Goal: Transaction & Acquisition: Purchase product/service

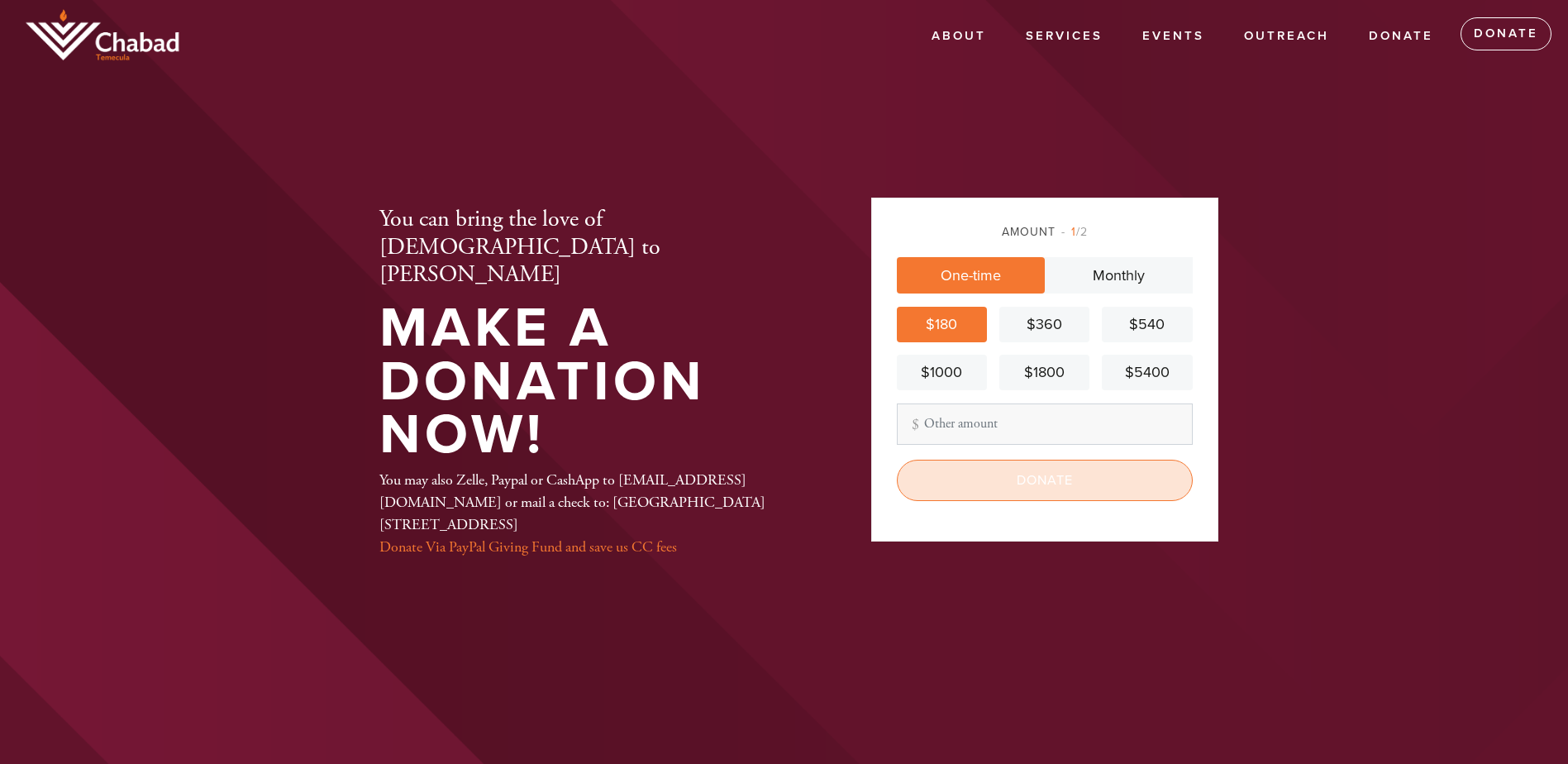
click at [1050, 480] on input "Donate" at bounding box center [1044, 481] width 296 height 42
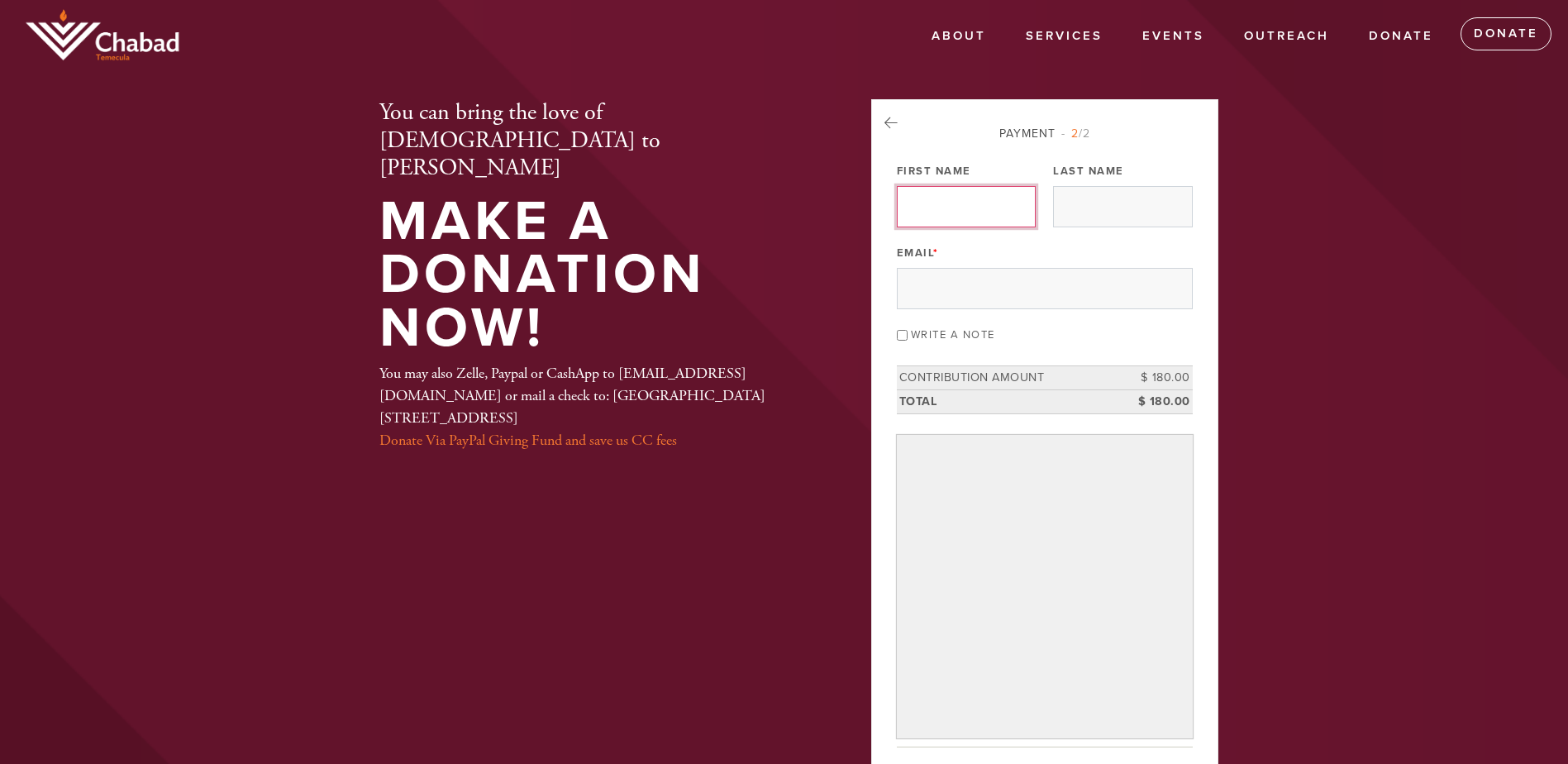
click at [909, 213] on input "First Name" at bounding box center [966, 207] width 139 height 42
type input "ELKE"
type input "SEITEL"
type input "emseitel@yahoo.com"
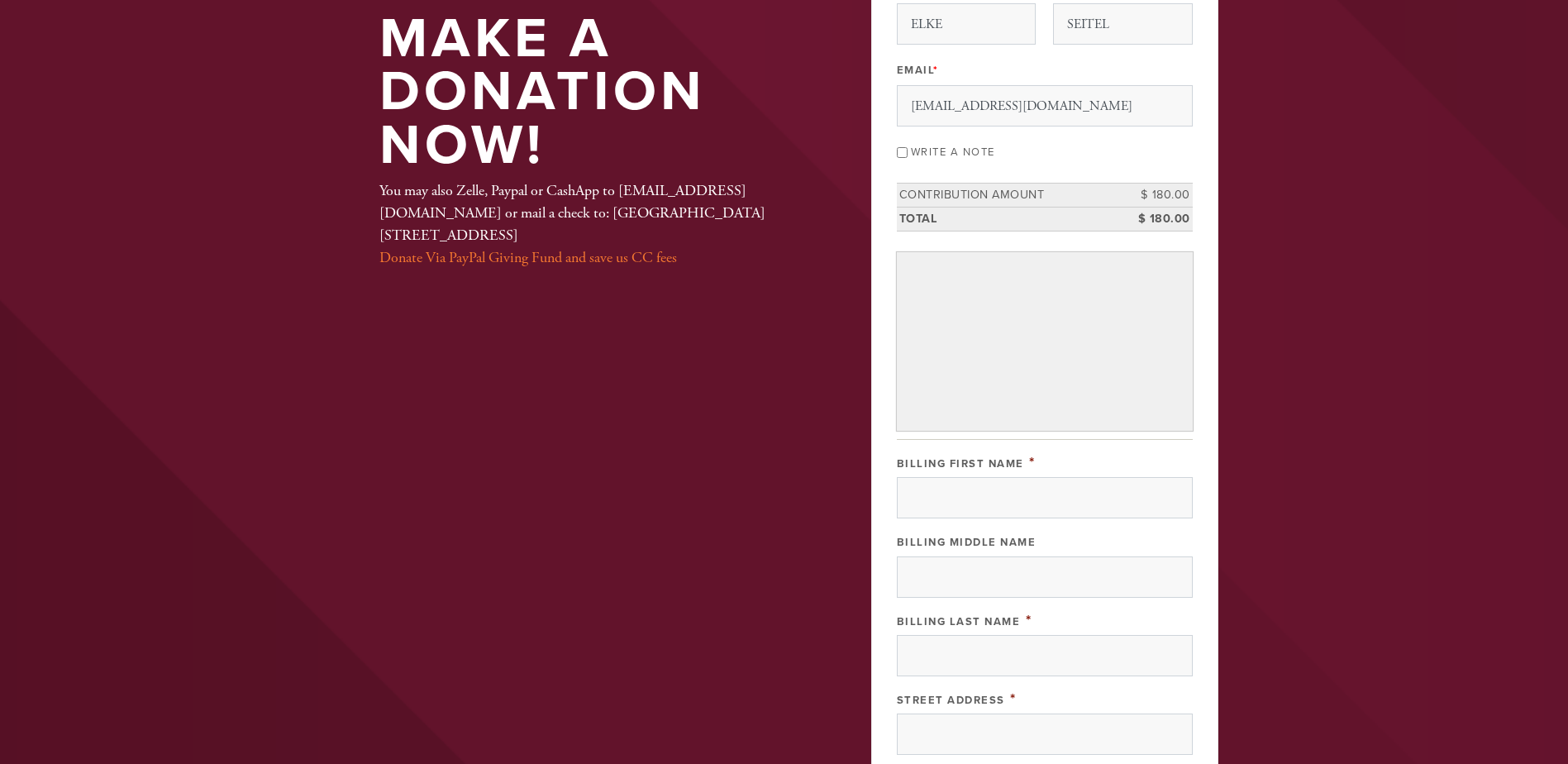
scroll to position [221, 0]
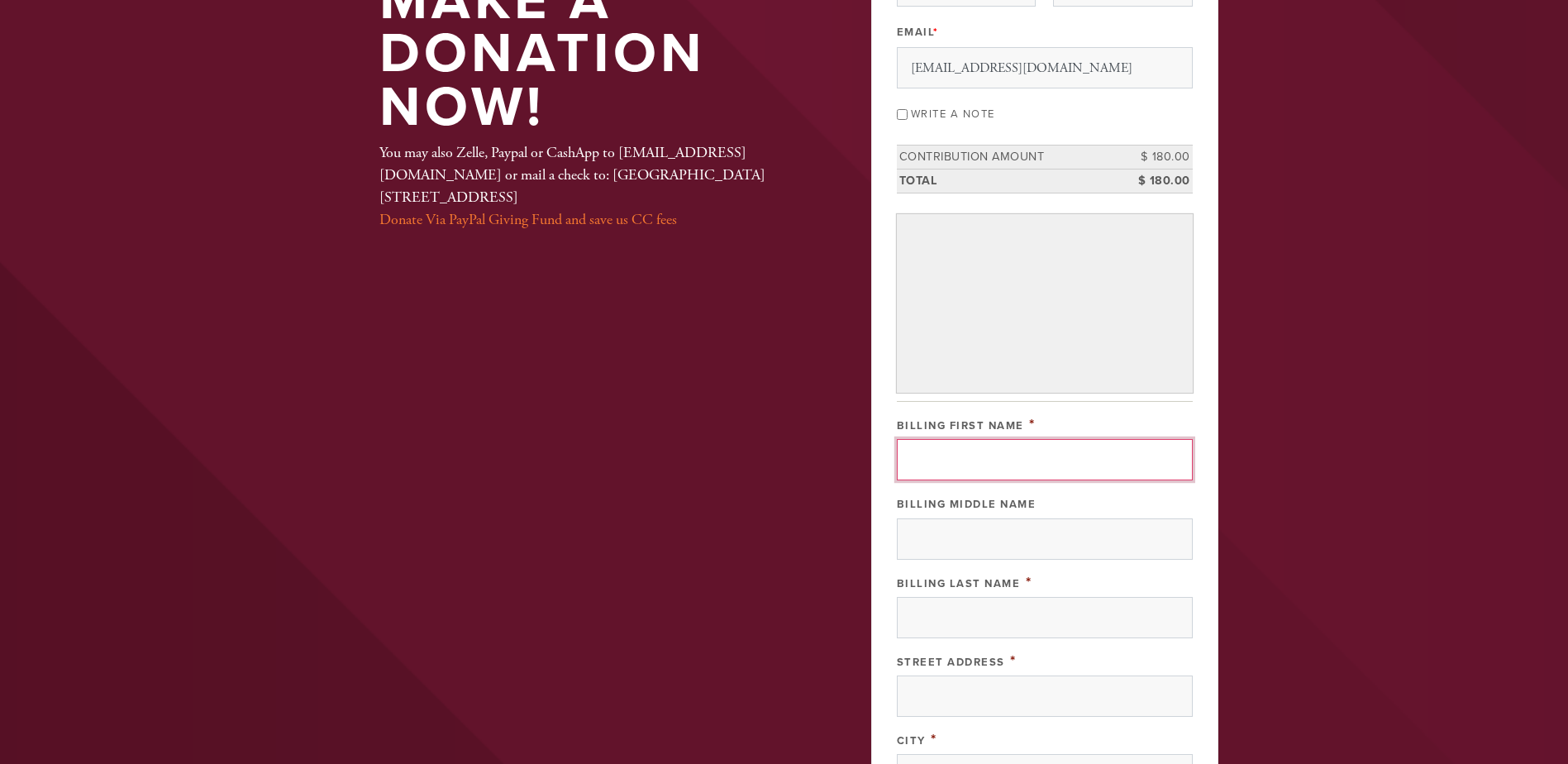
click at [907, 463] on input "Billing First Name" at bounding box center [1044, 460] width 296 height 42
click at [942, 467] on input "Billing First Name" at bounding box center [1044, 460] width 296 height 42
type input "ELKE"
type input "M"
type input "SEITEL"
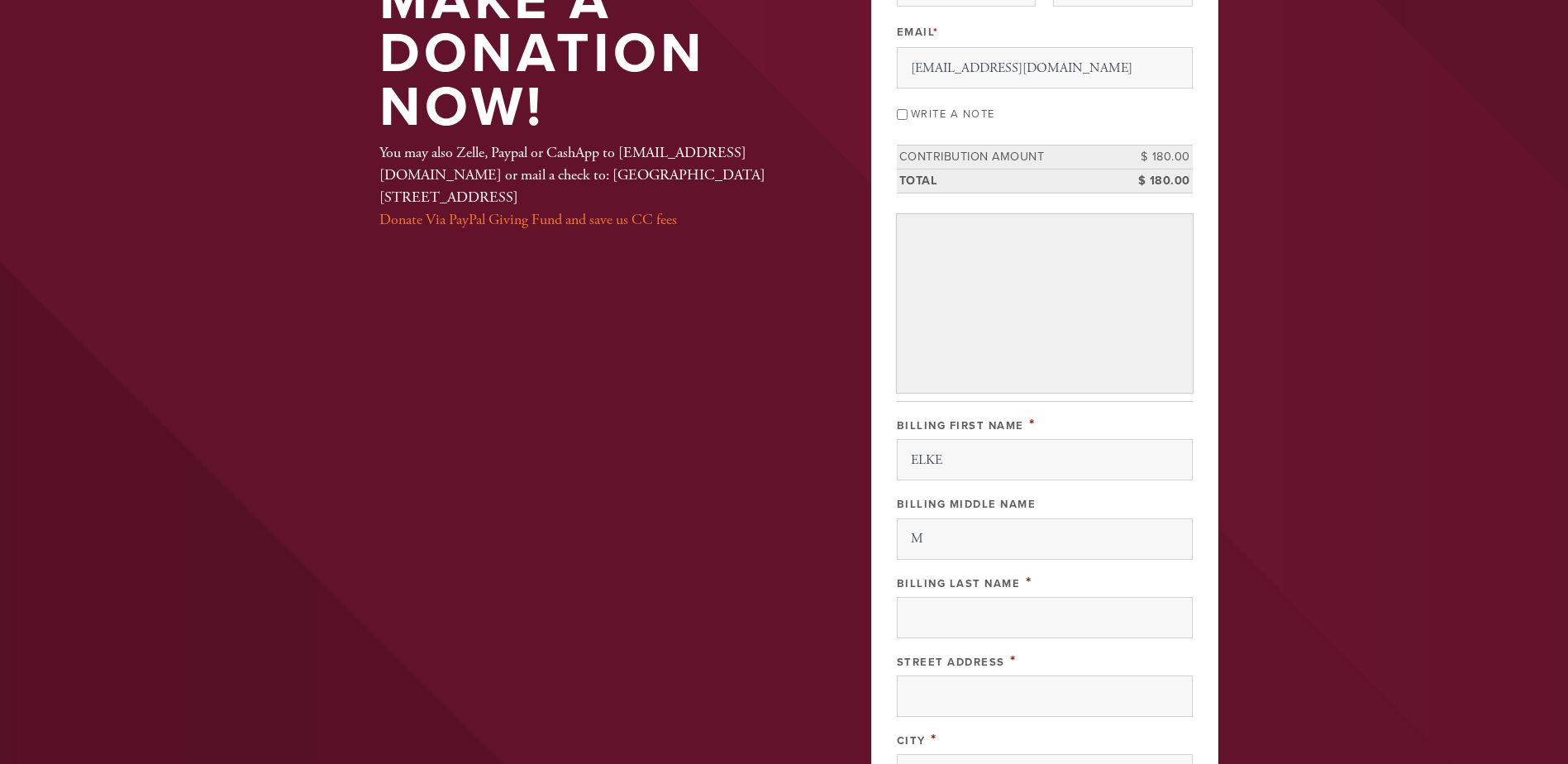
type input "21 GARCILLA DR"
type input "RMV"
type input "United States"
type input "Select a state"
type input "92694"
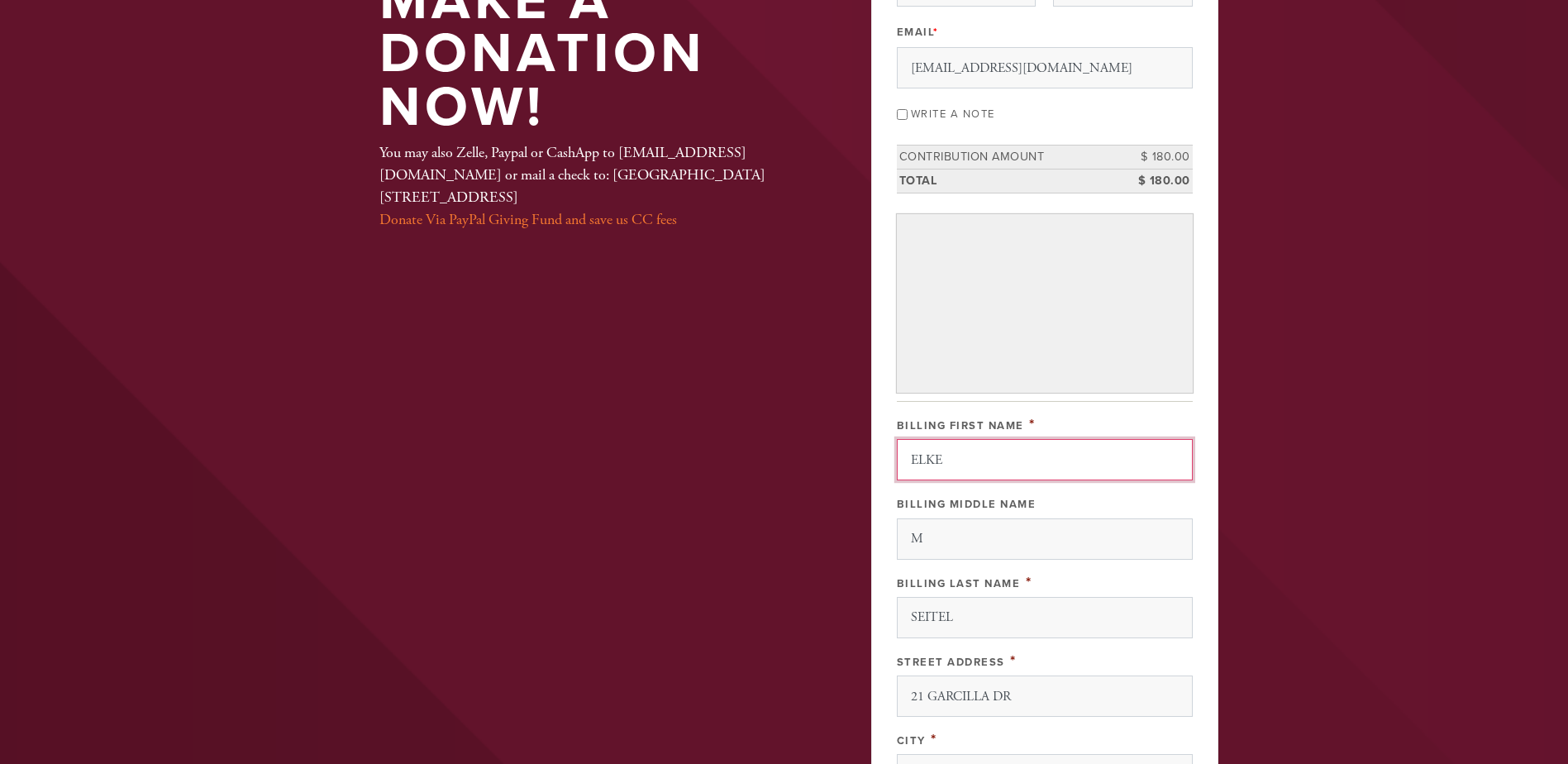
scroll to position [655, 0]
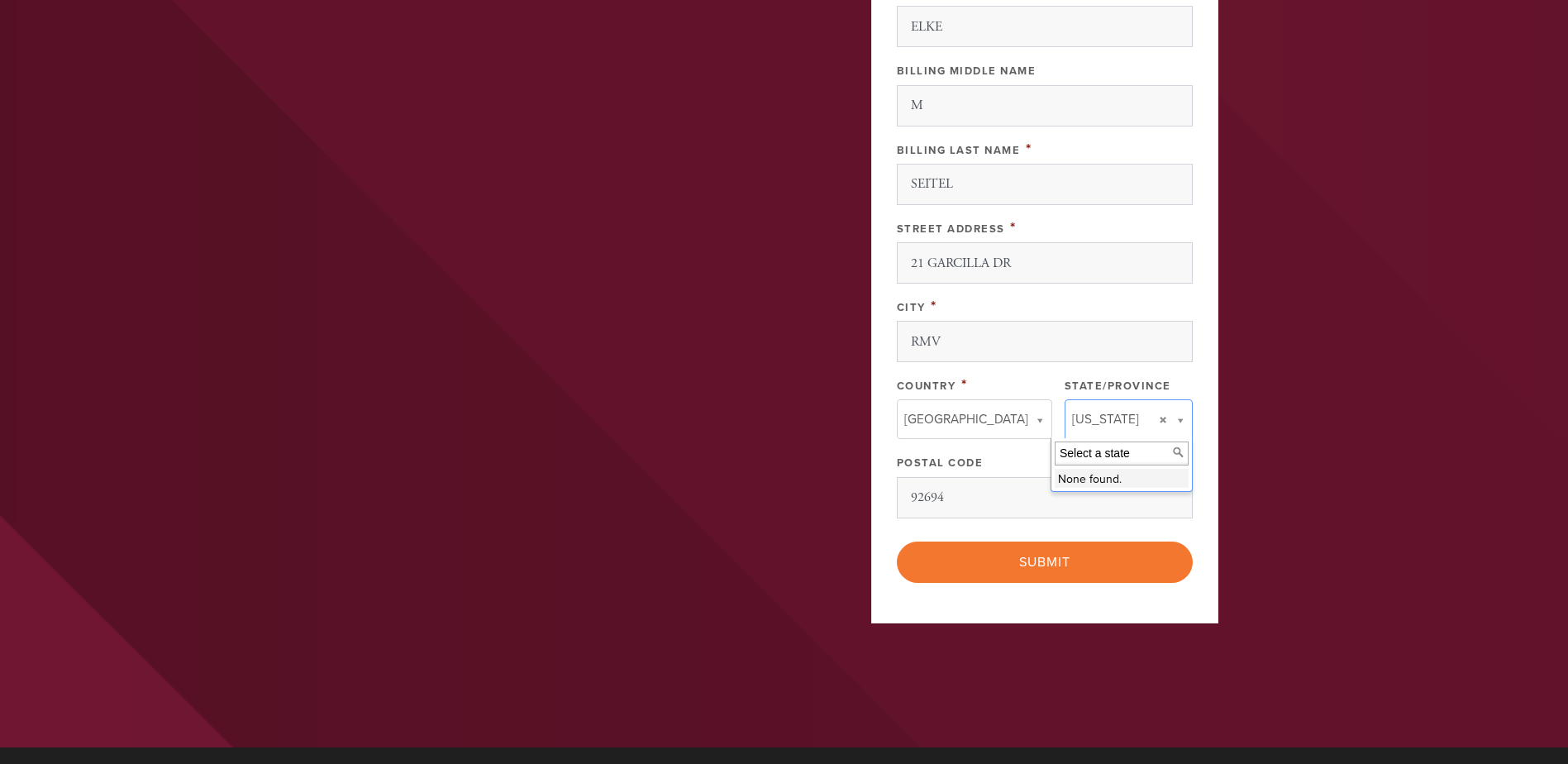
type input "United States"
click at [979, 454] on input "United States" at bounding box center [968, 453] width 134 height 24
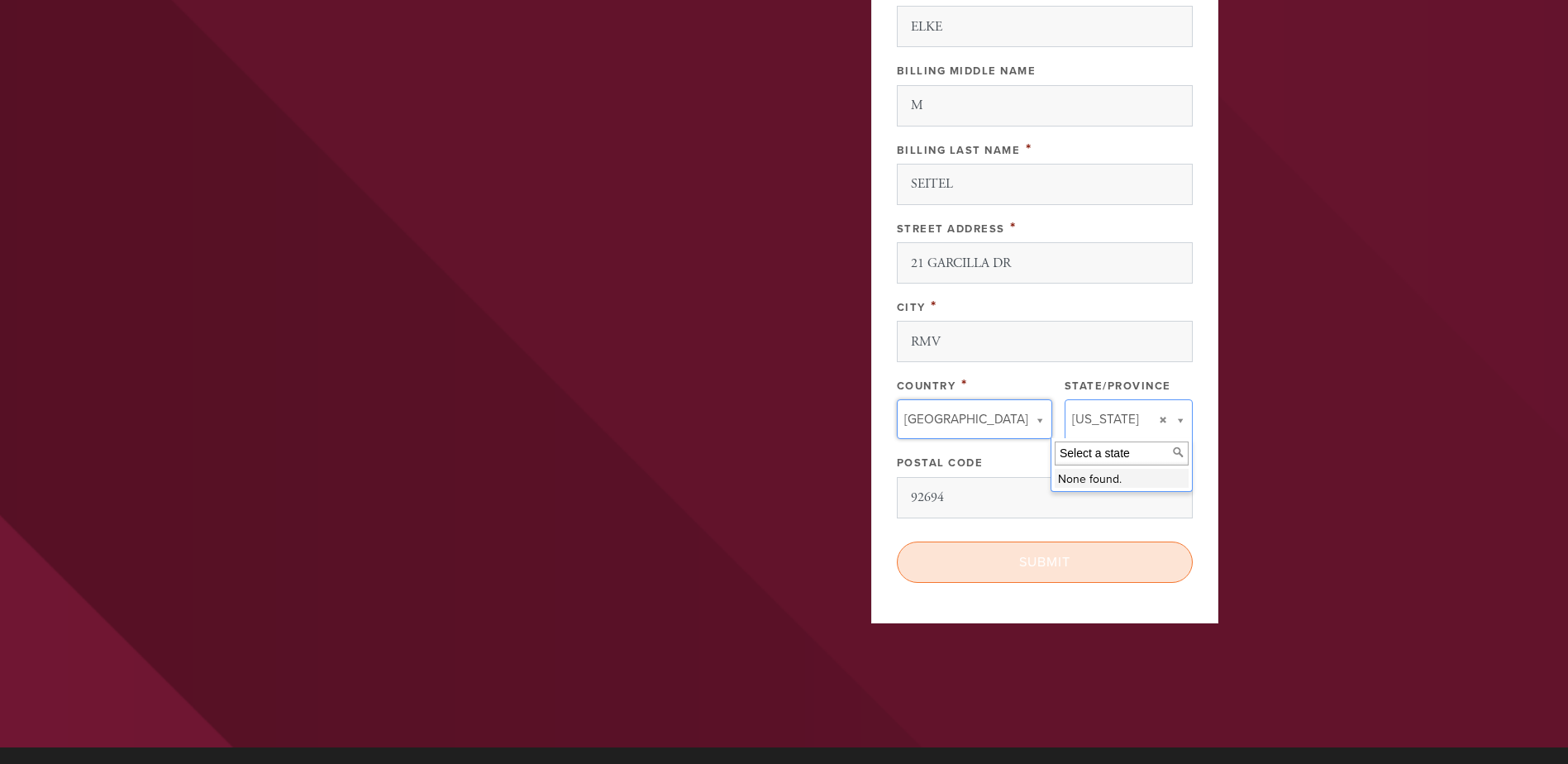
click at [1031, 568] on input "Submit" at bounding box center [1044, 562] width 296 height 42
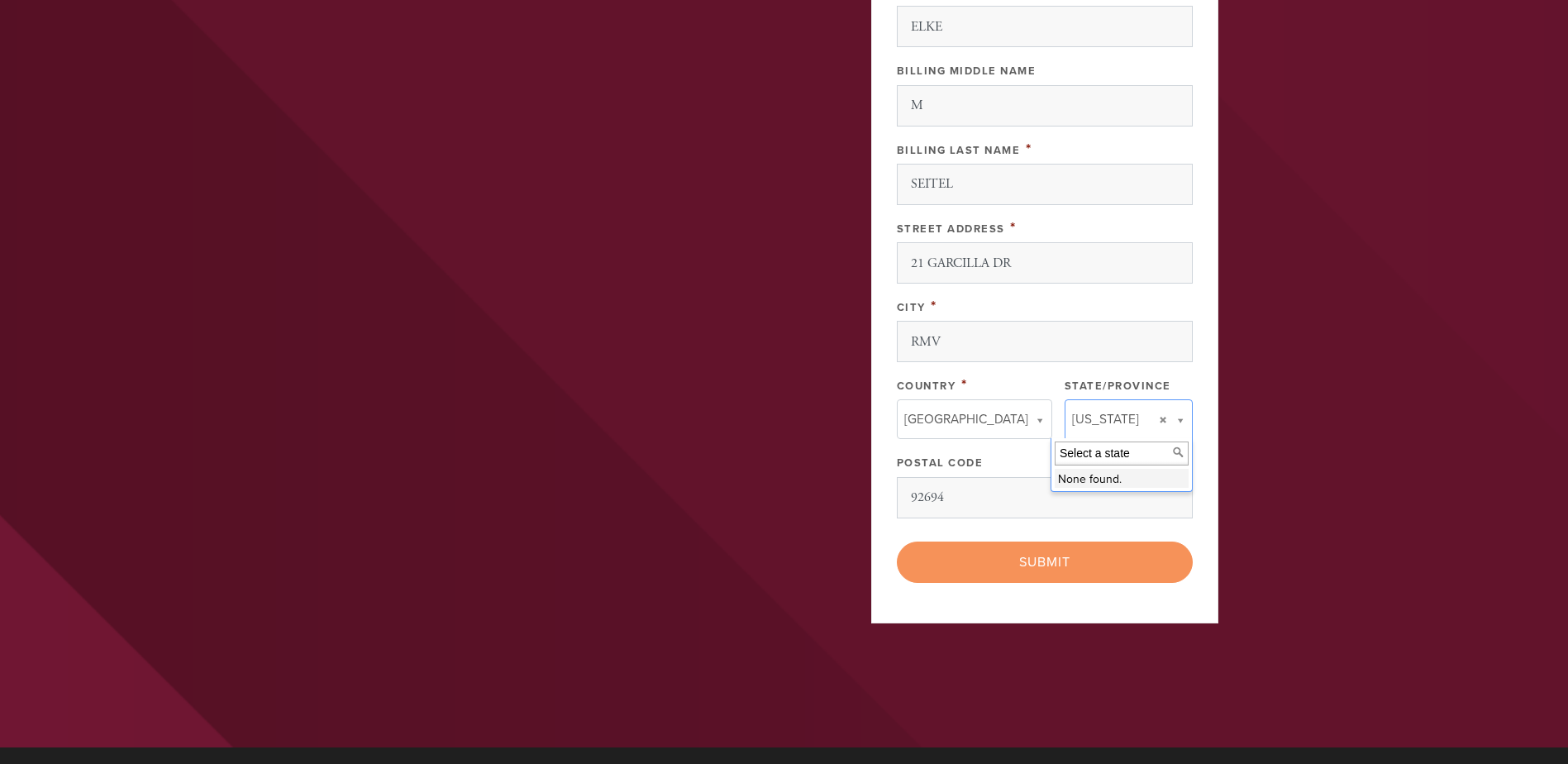
click at [1042, 561] on div "< Previous Page Submit" at bounding box center [1044, 562] width 296 height 42
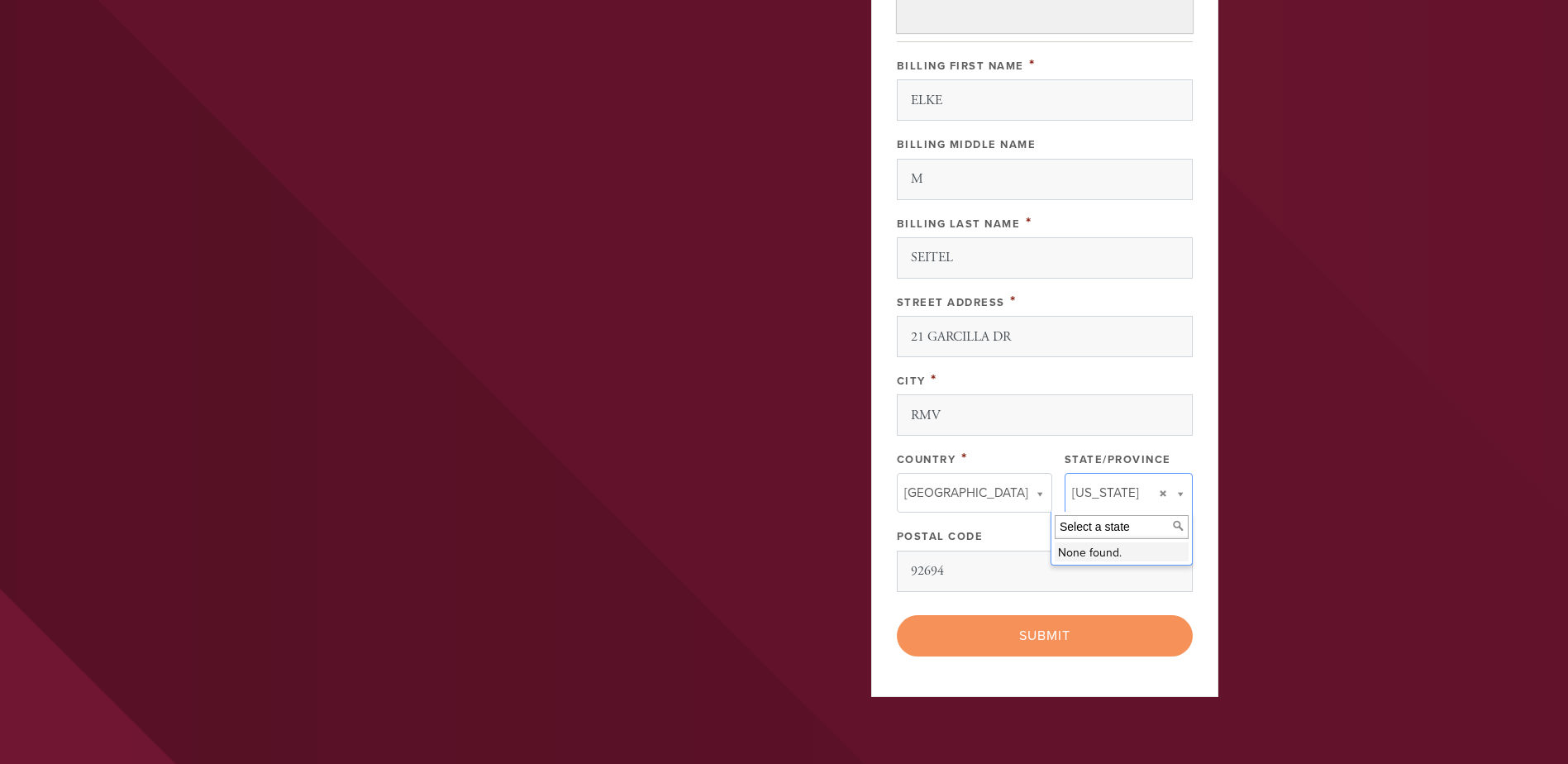
scroll to position [543, 0]
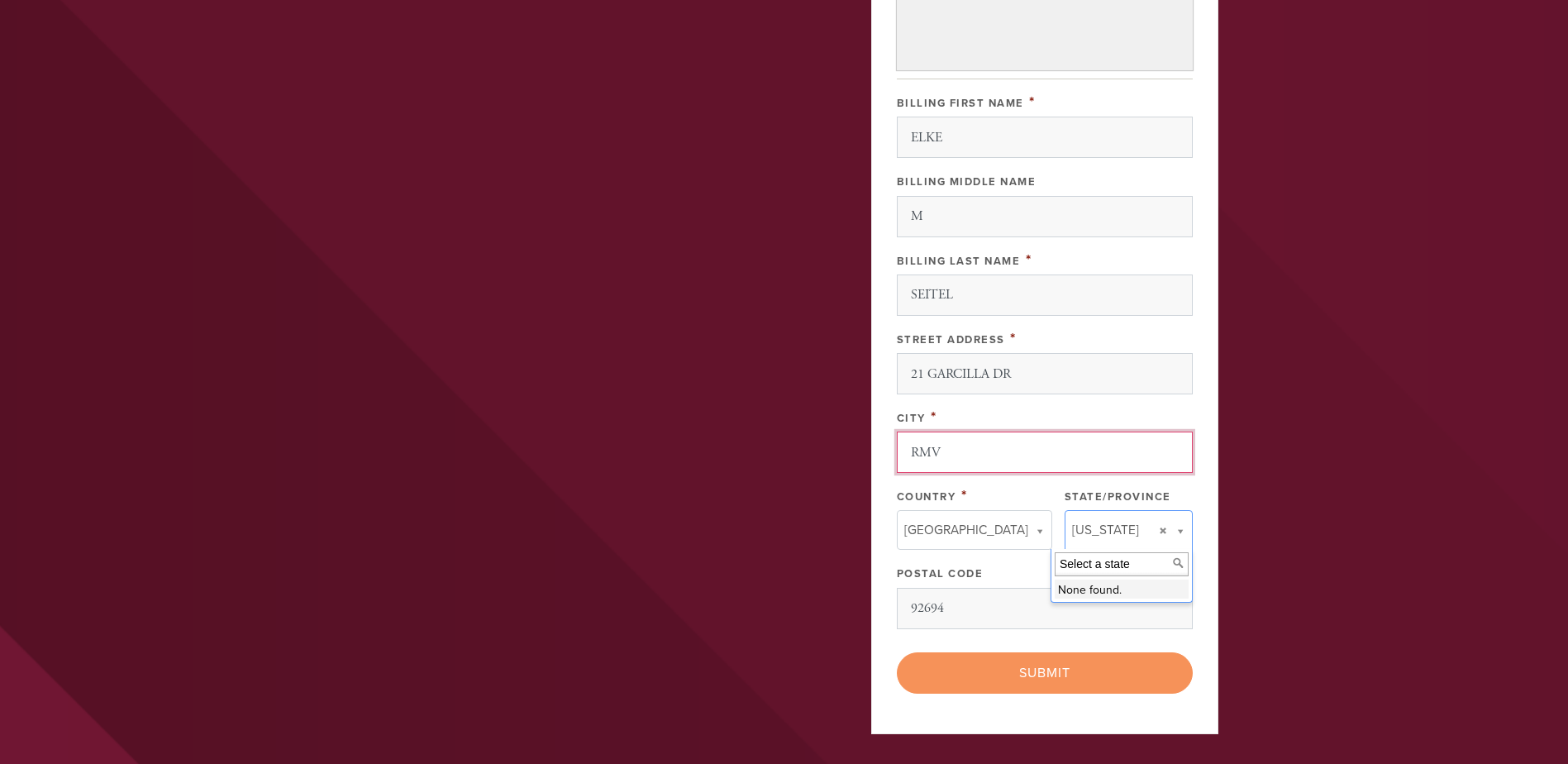
drag, startPoint x: 964, startPoint y: 451, endPoint x: 853, endPoint y: 448, distance: 111.0
click at [853, 448] on div "You can bring the love of Judaism to Kayla Make a Donation Now! You may also Ze…" at bounding box center [784, 157] width 893 height 1203
type input "RANCHO MISSION VIEJO"
click at [893, 655] on div "Payment 2 /2 First Name ELKE Last Name SEITEL Email * emseitel@yahoo.com Write …" at bounding box center [1045, 145] width 347 height 1178
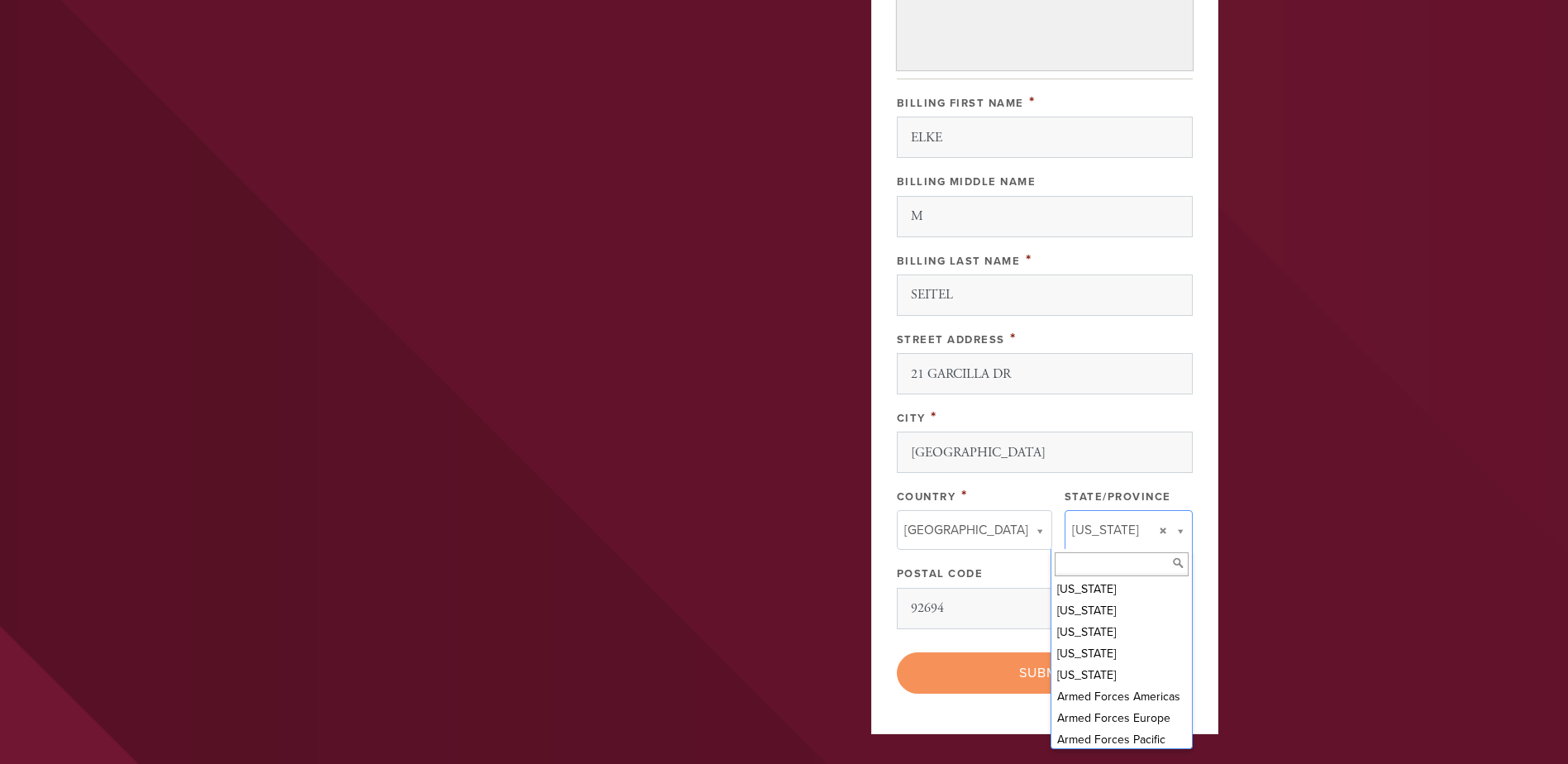
scroll to position [43, 0]
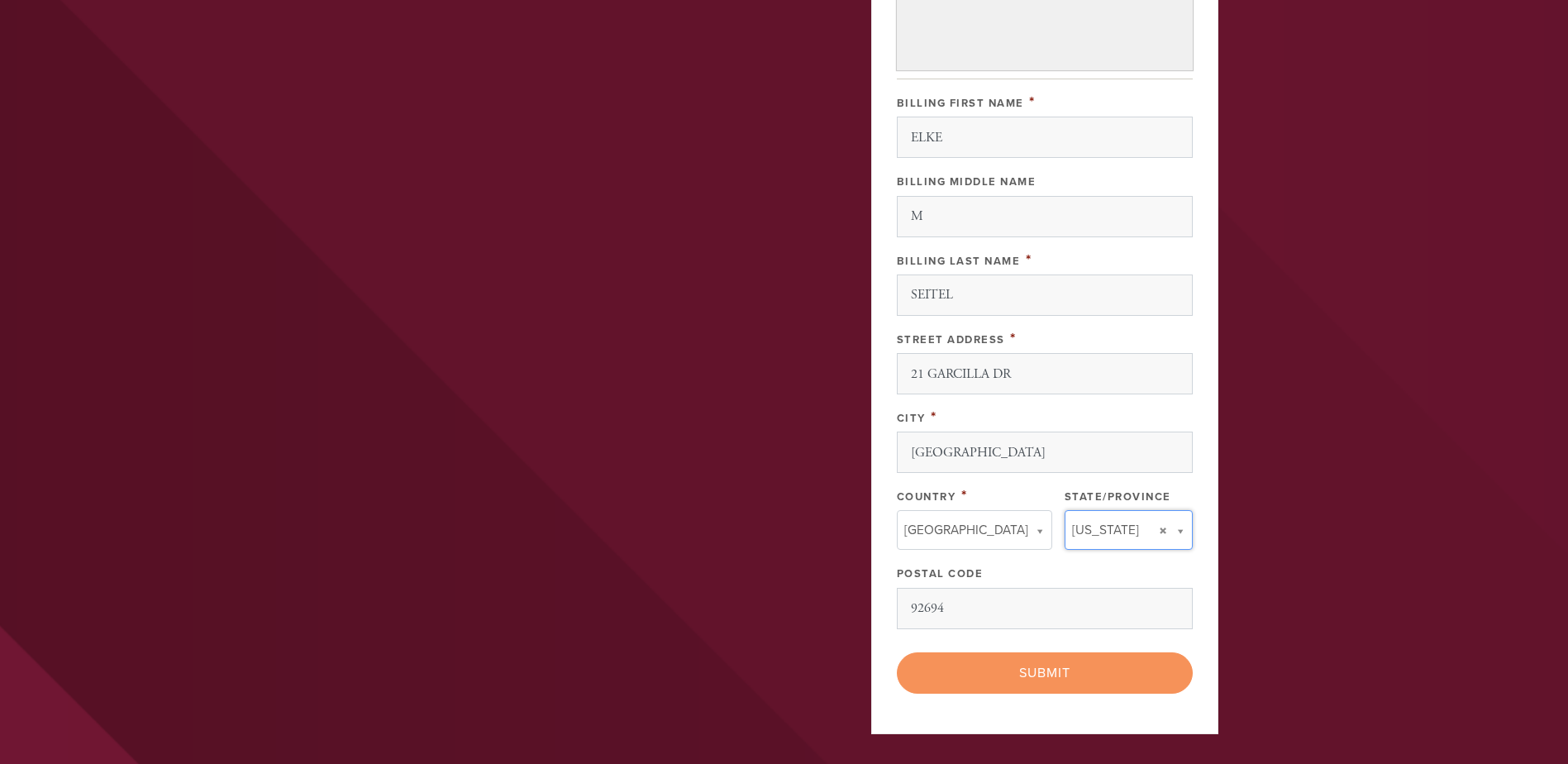
drag, startPoint x: 1079, startPoint y: 728, endPoint x: 1456, endPoint y: 424, distance: 484.3
click at [1456, 424] on header "About About Us Moving to Temecula Contact Photos Rabbi's Blog New to Judaism? N…" at bounding box center [784, 157] width 1568 height 1401
click at [1063, 677] on div "< Previous Page Submit" at bounding box center [1044, 674] width 296 height 42
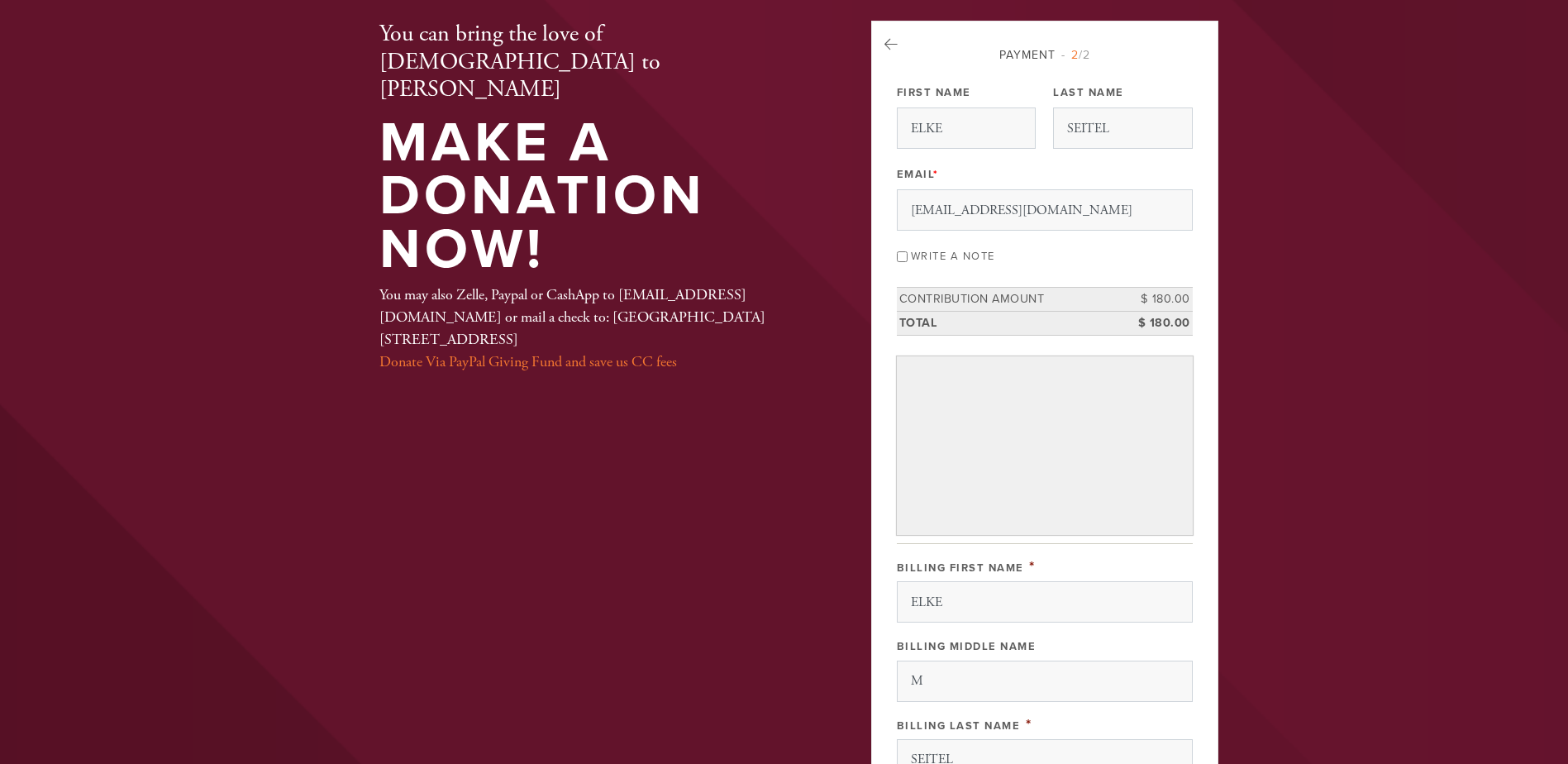
scroll to position [0, 0]
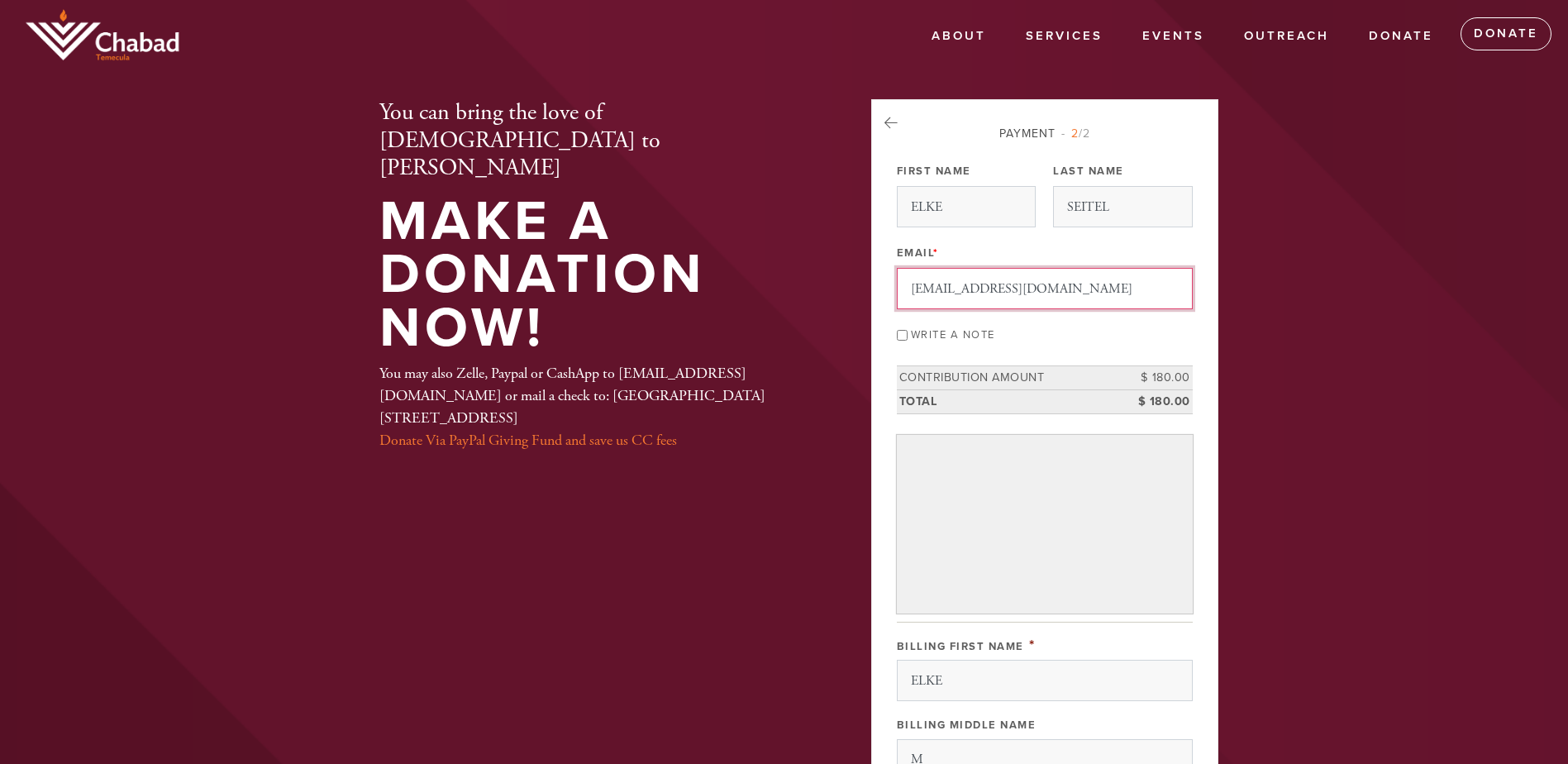
click at [1032, 286] on input "emseitel@yahoo.com" at bounding box center [1044, 288] width 296 height 42
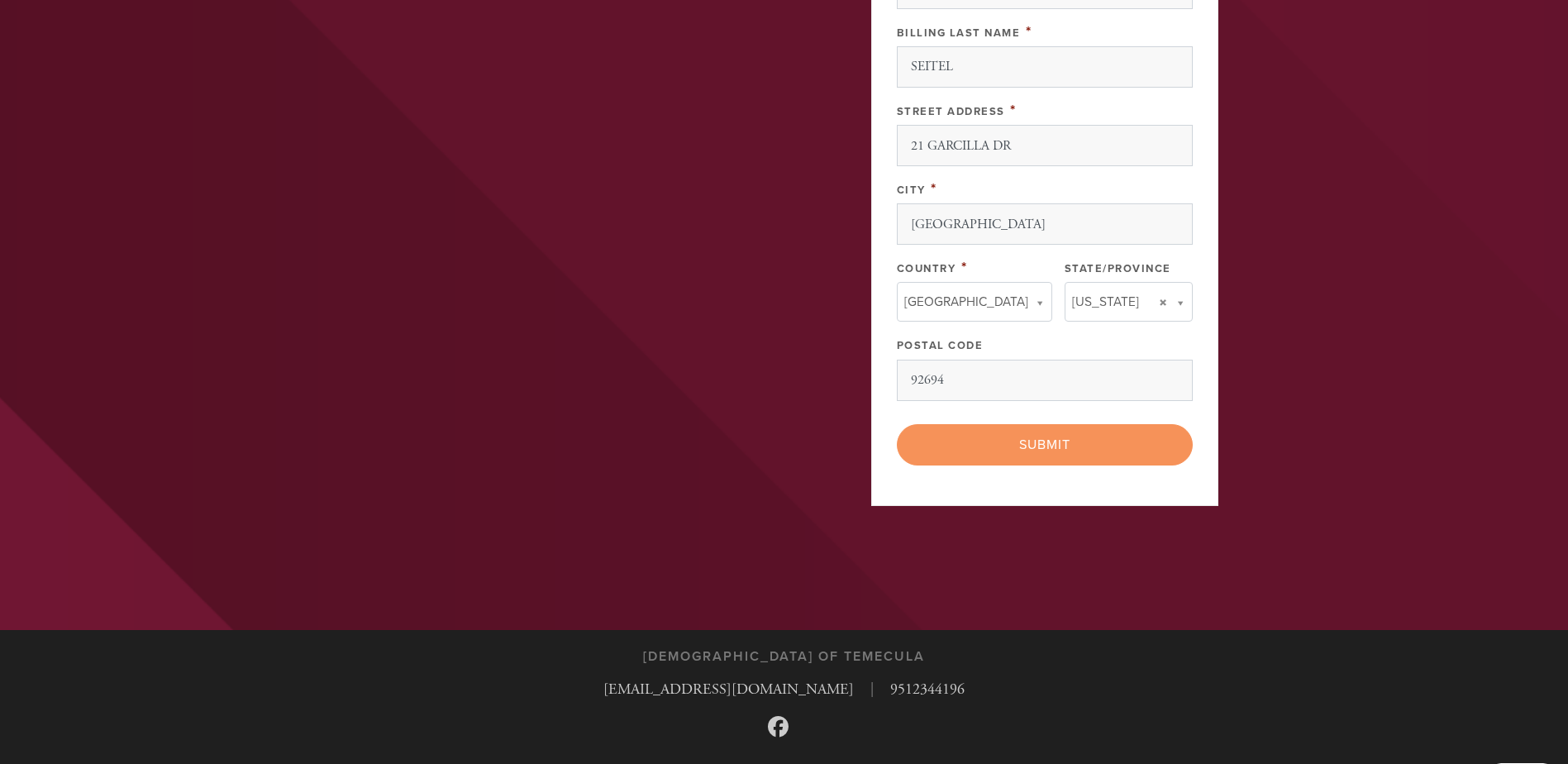
scroll to position [815, 0]
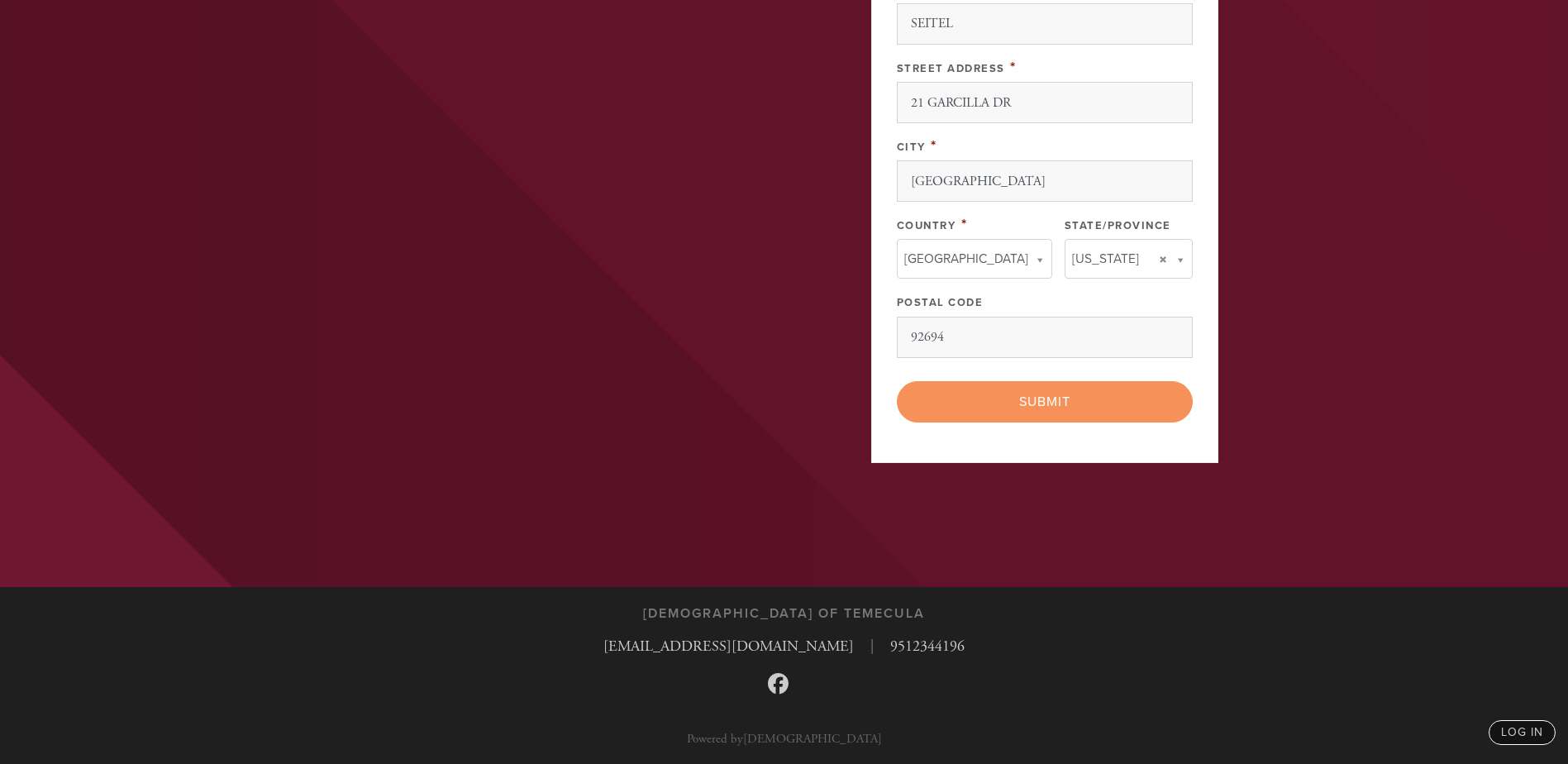
click at [1052, 406] on div "< Previous Page Submit" at bounding box center [1044, 402] width 296 height 42
click at [1052, 398] on div "< Previous Page Submit" at bounding box center [1044, 402] width 296 height 42
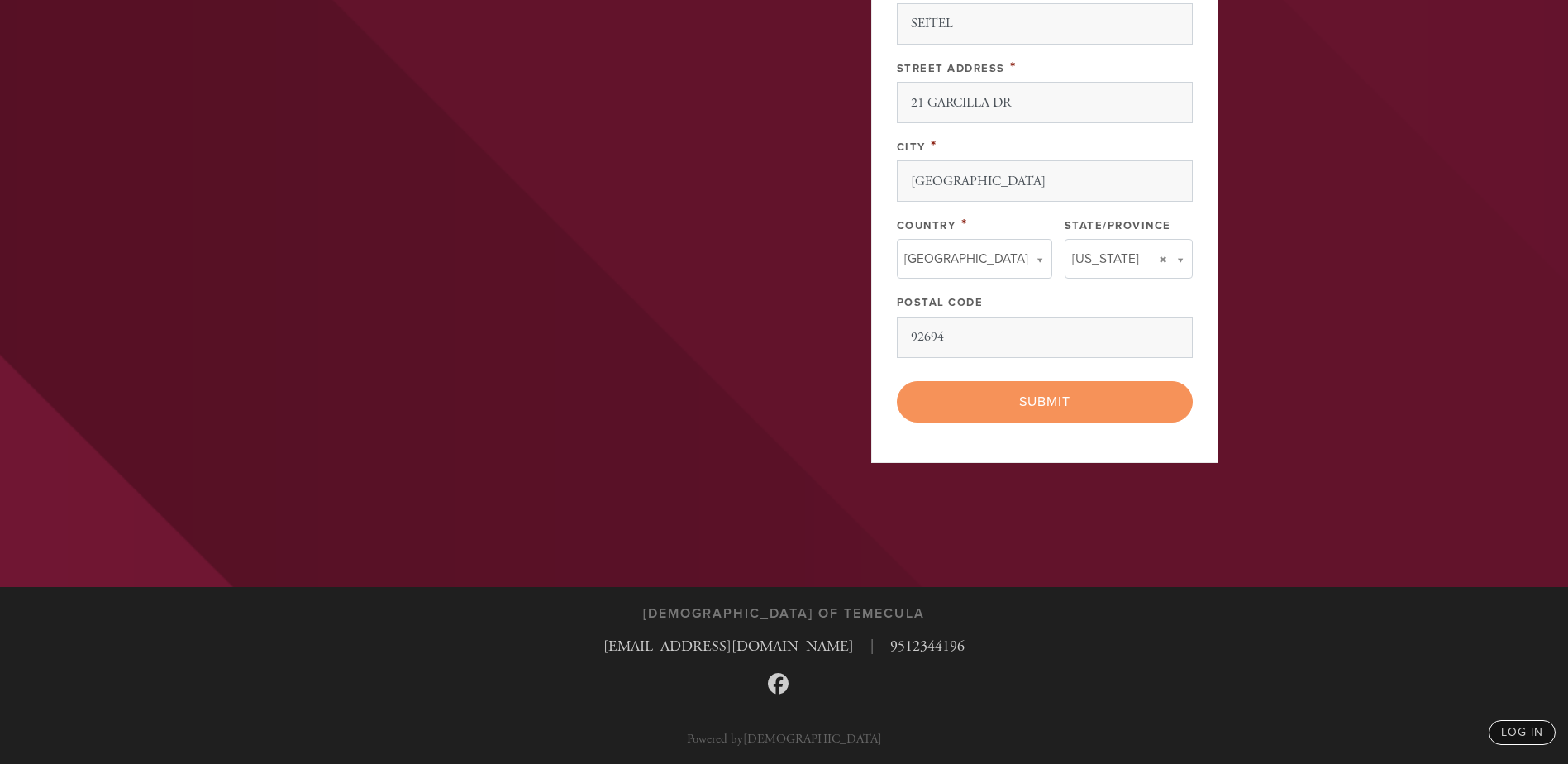
click at [1052, 398] on div "< Previous Page Submit" at bounding box center [1044, 402] width 296 height 42
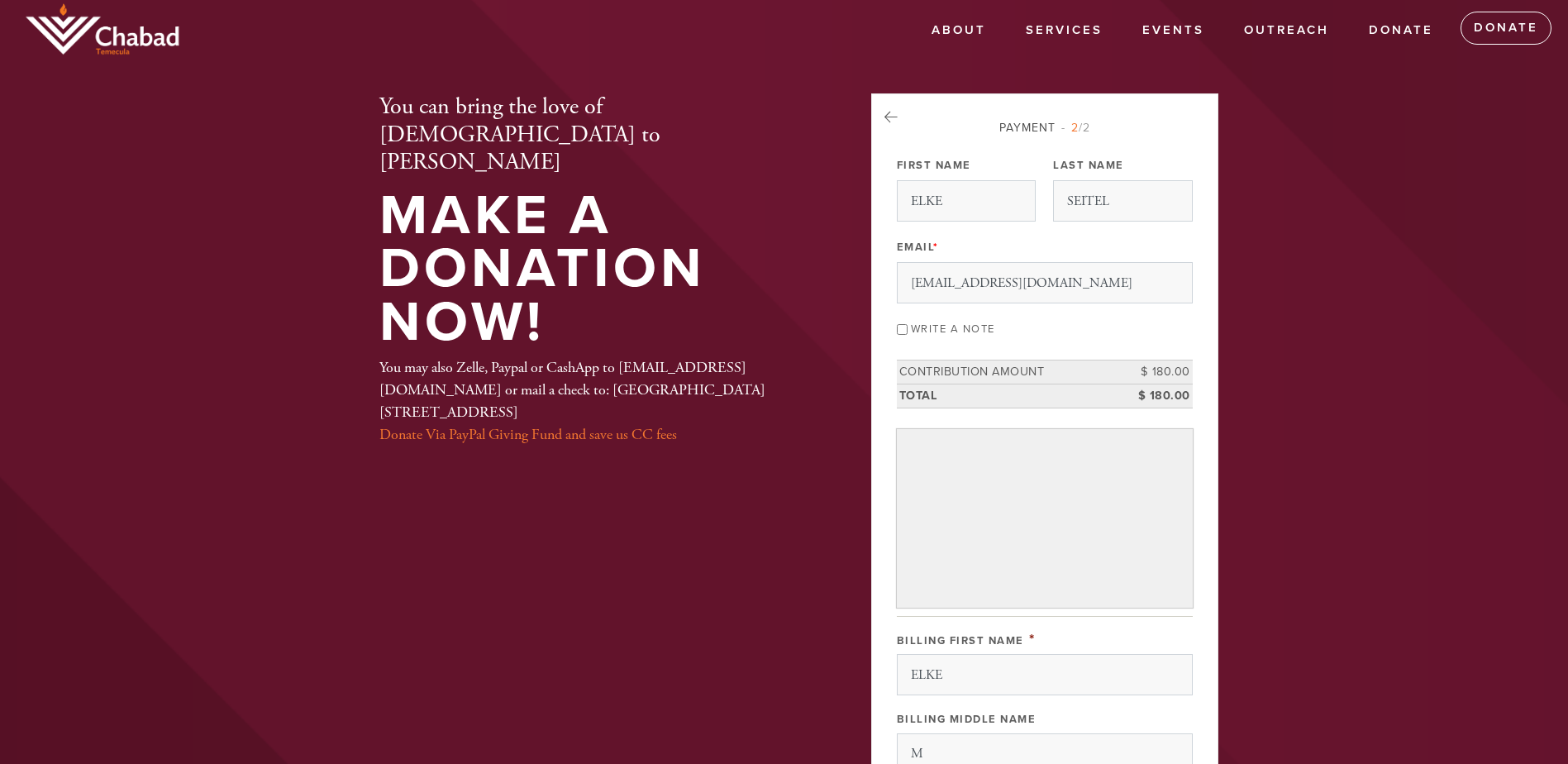
scroll to position [0, 0]
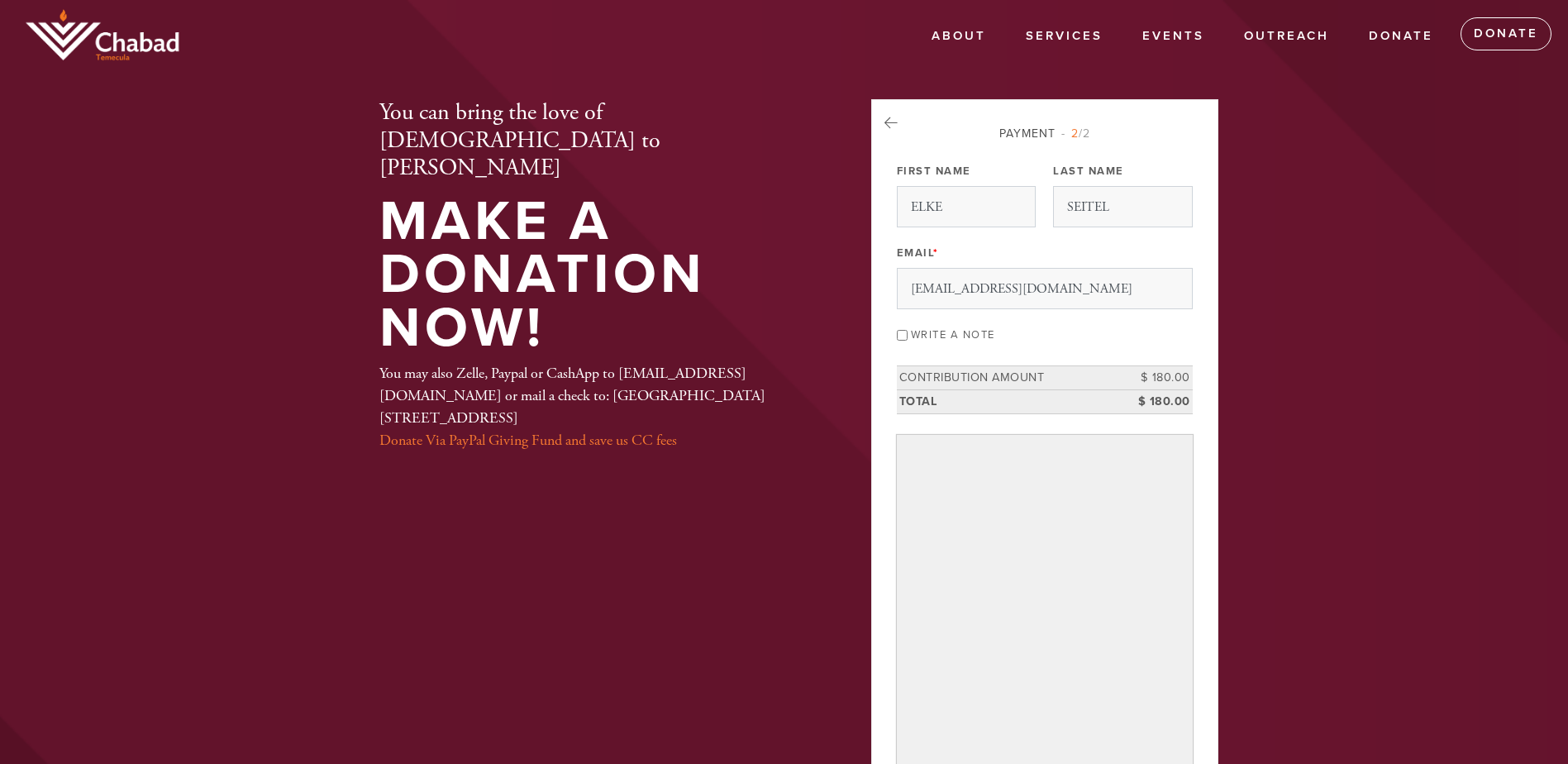
drag, startPoint x: 906, startPoint y: 577, endPoint x: 1502, endPoint y: 494, distance: 601.8
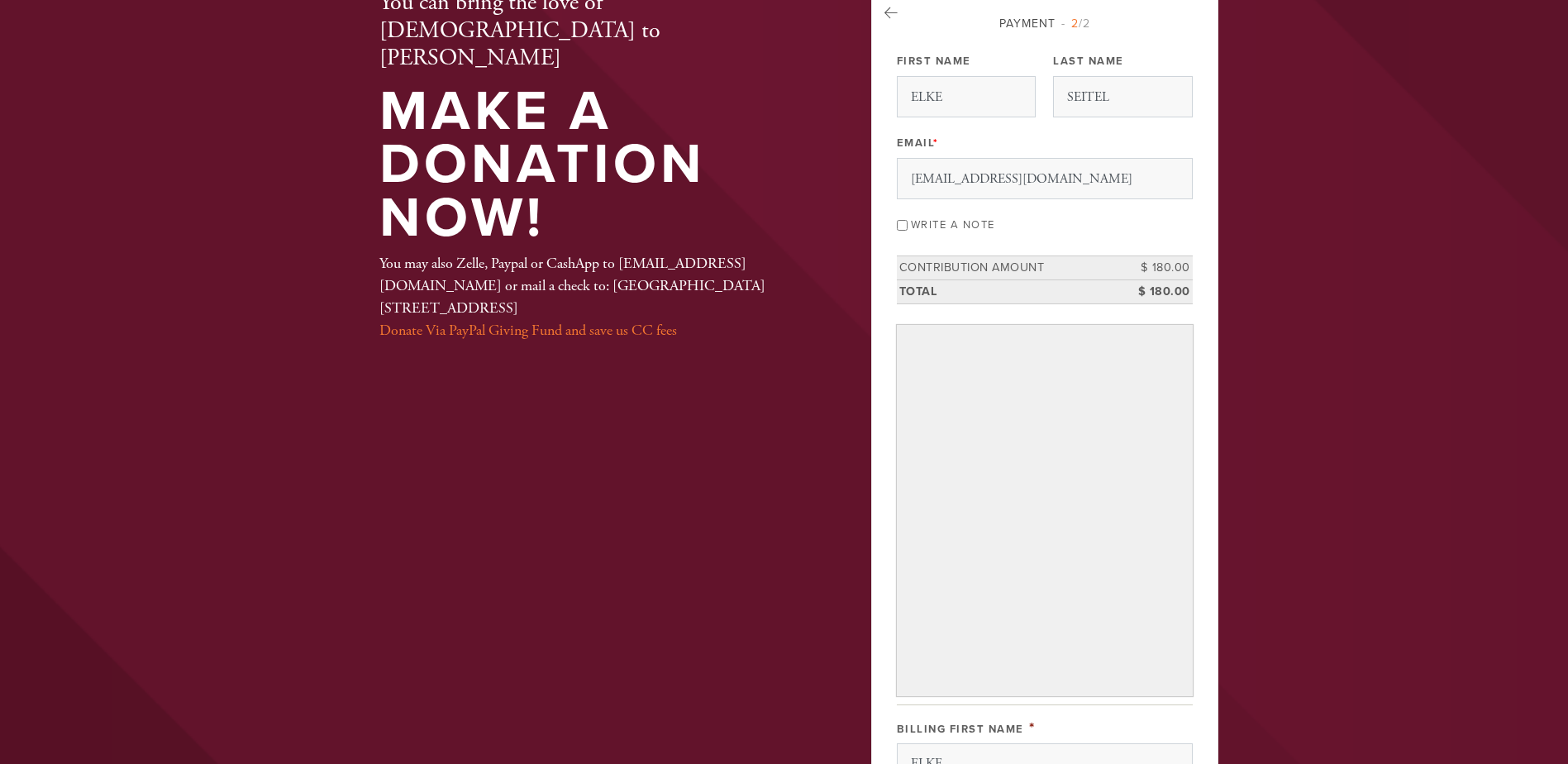
click at [1314, 580] on header "About About Us Moving to Temecula Contact Photos Rabbi's Blog New to Judaism? N…" at bounding box center [784, 687] width 1568 height 1595
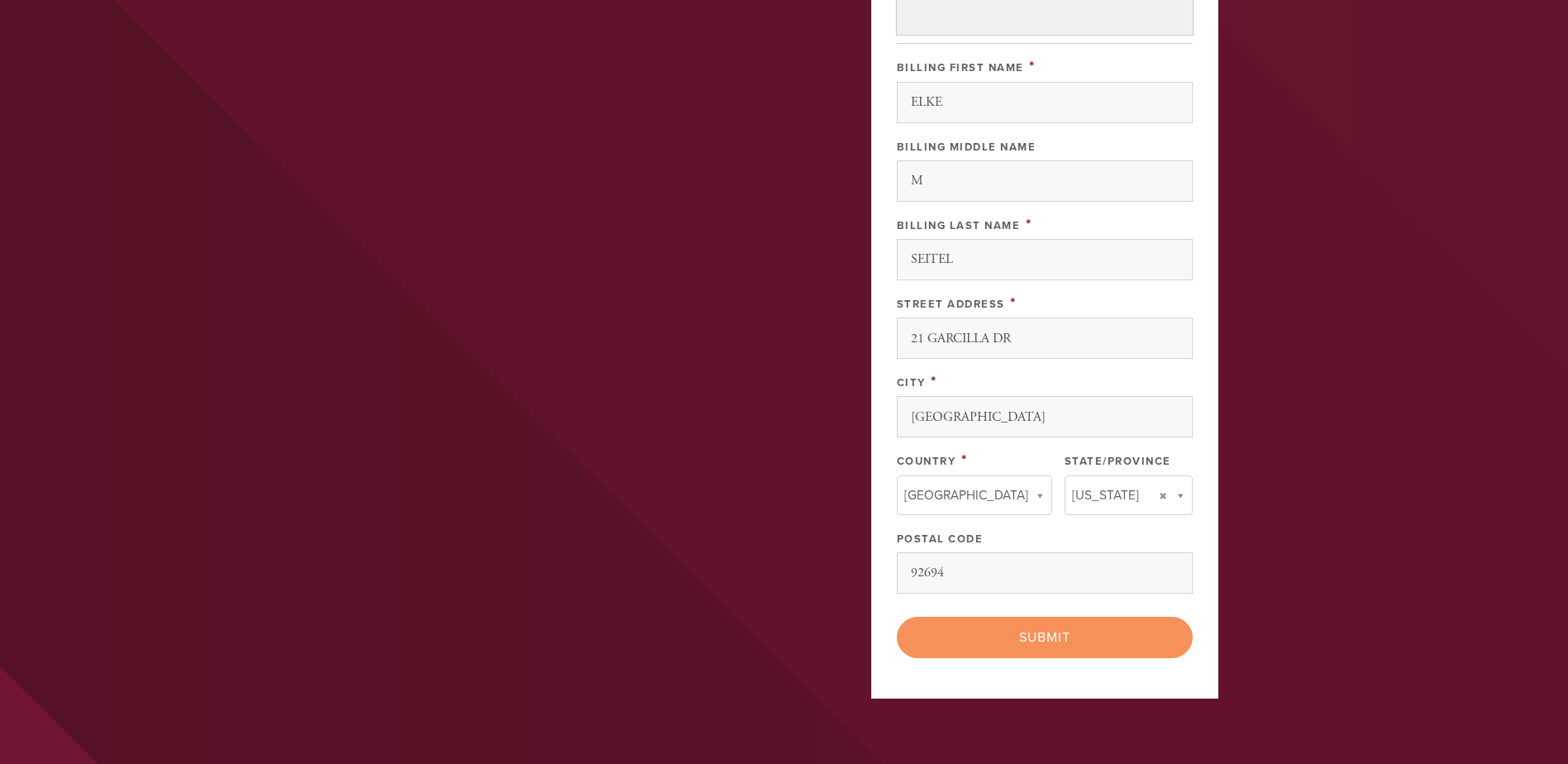
scroll to position [882, 0]
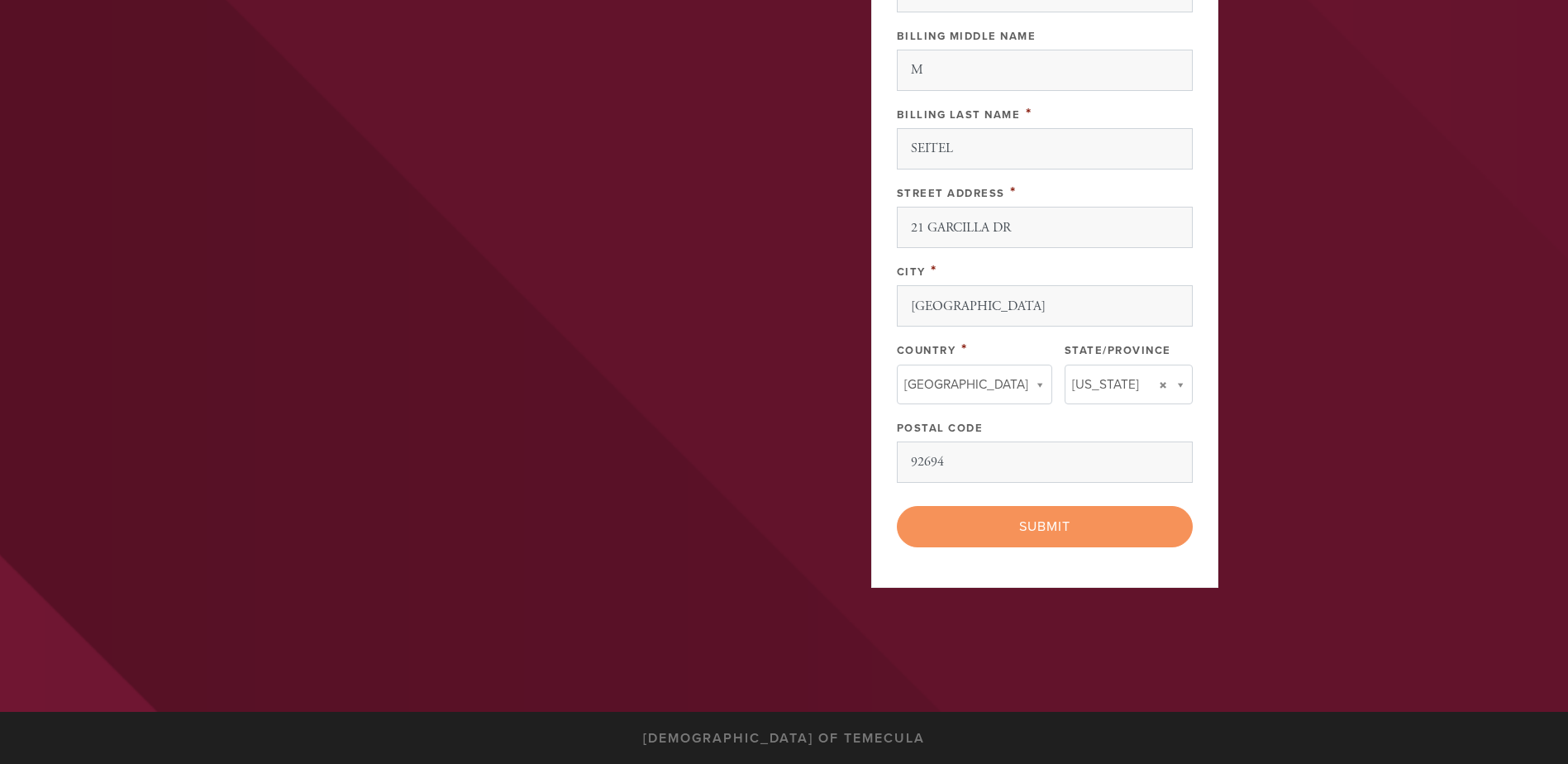
click at [1041, 528] on div "< Previous Page Submit" at bounding box center [1044, 527] width 296 height 42
type input "UNITED STATES"
click at [1003, 425] on input "UNITED STATES" at bounding box center [968, 419] width 134 height 24
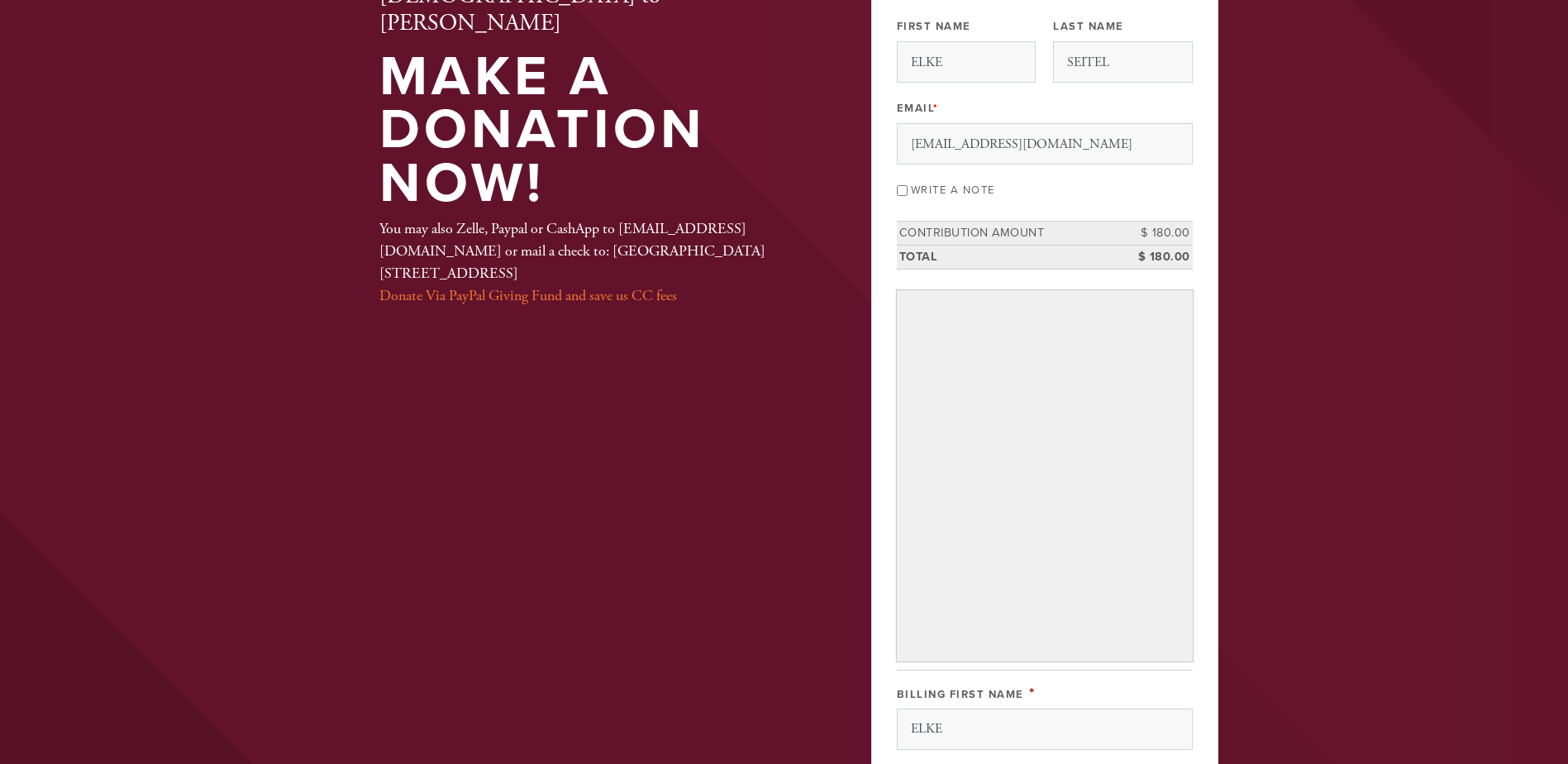
scroll to position [0, 0]
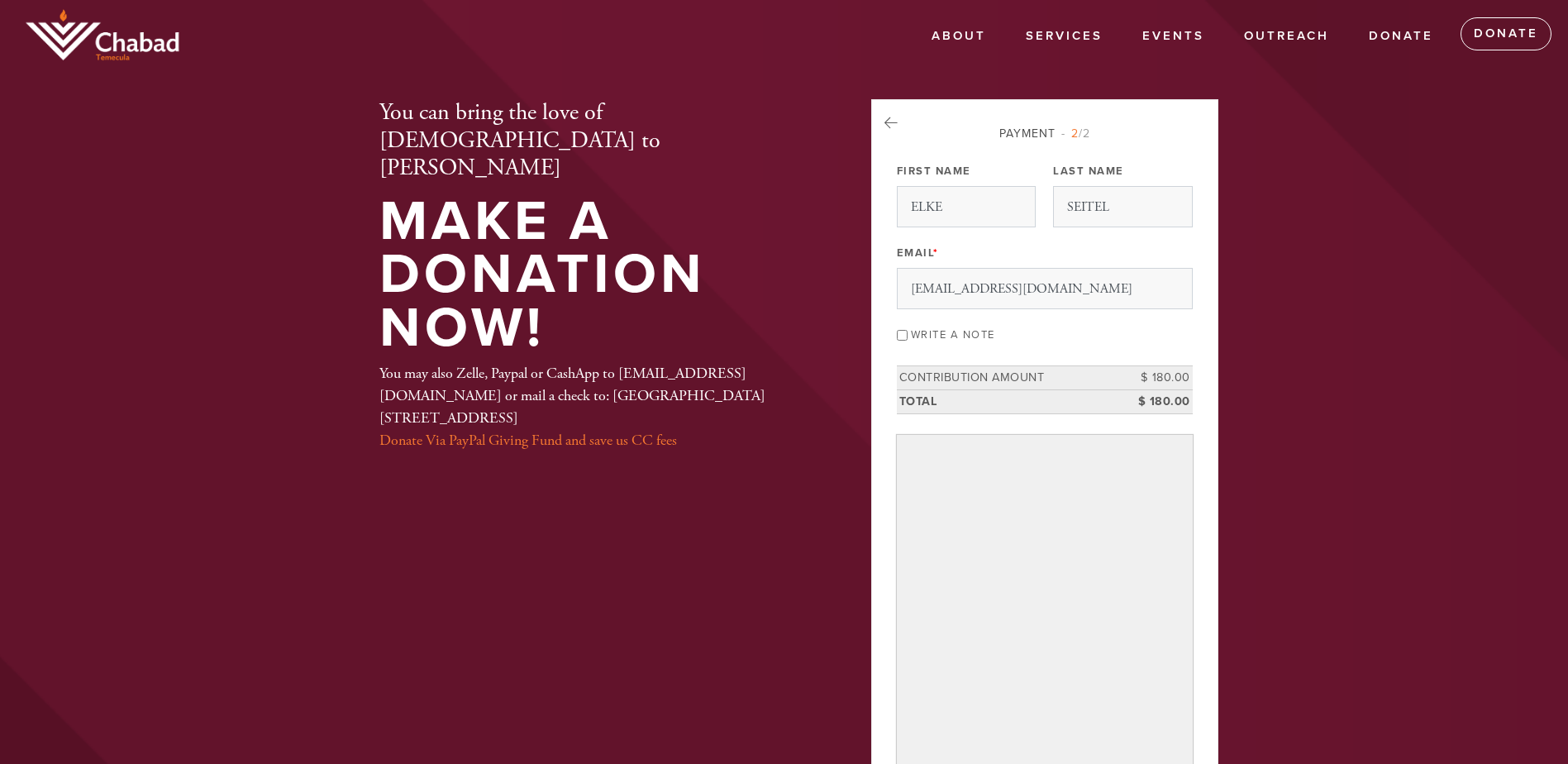
click at [903, 334] on input "Write a note" at bounding box center [902, 335] width 11 height 11
checkbox input "true"
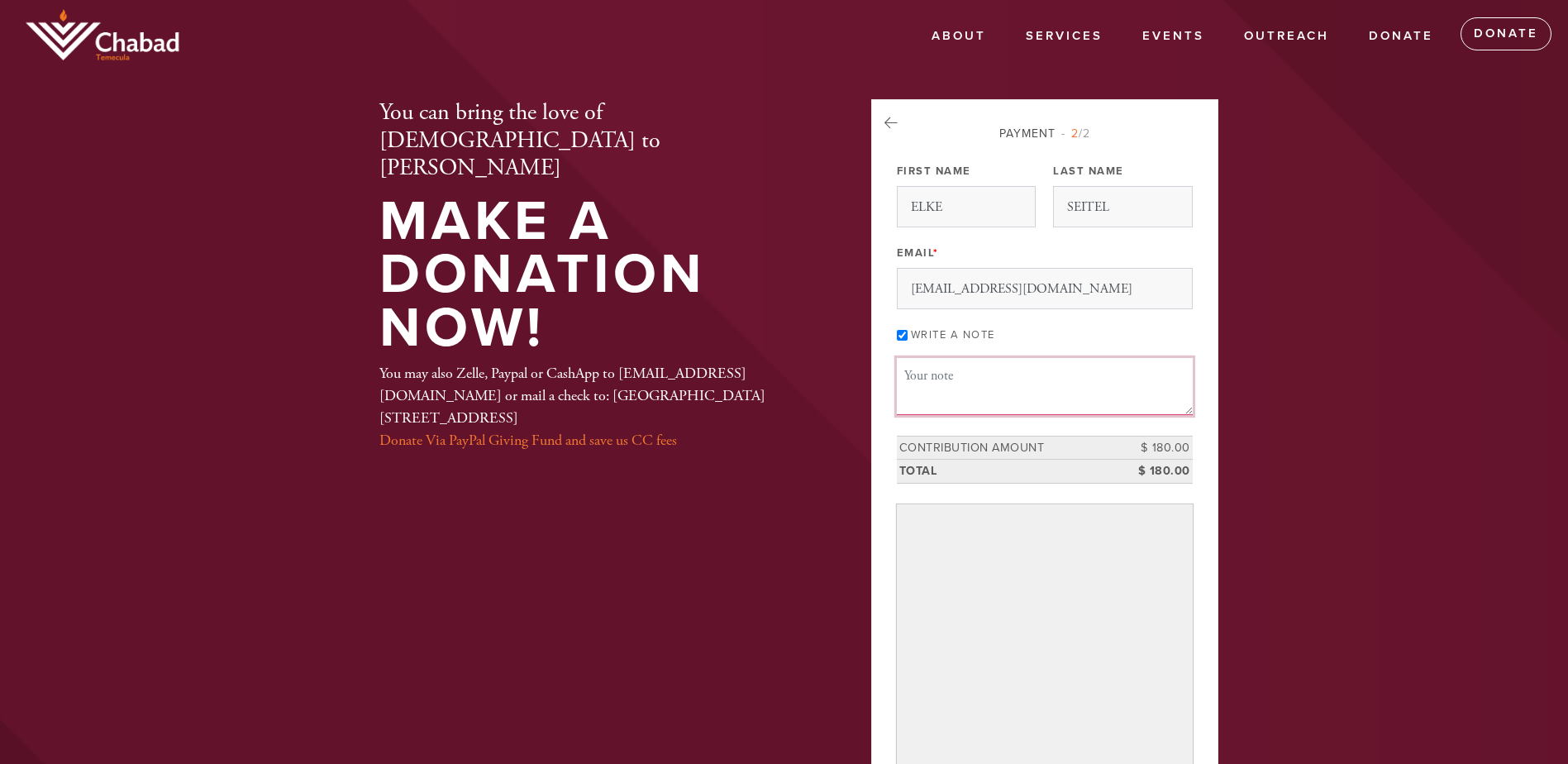
click at [911, 375] on textarea "Message or dedication" at bounding box center [1044, 386] width 296 height 56
type textarea "g"
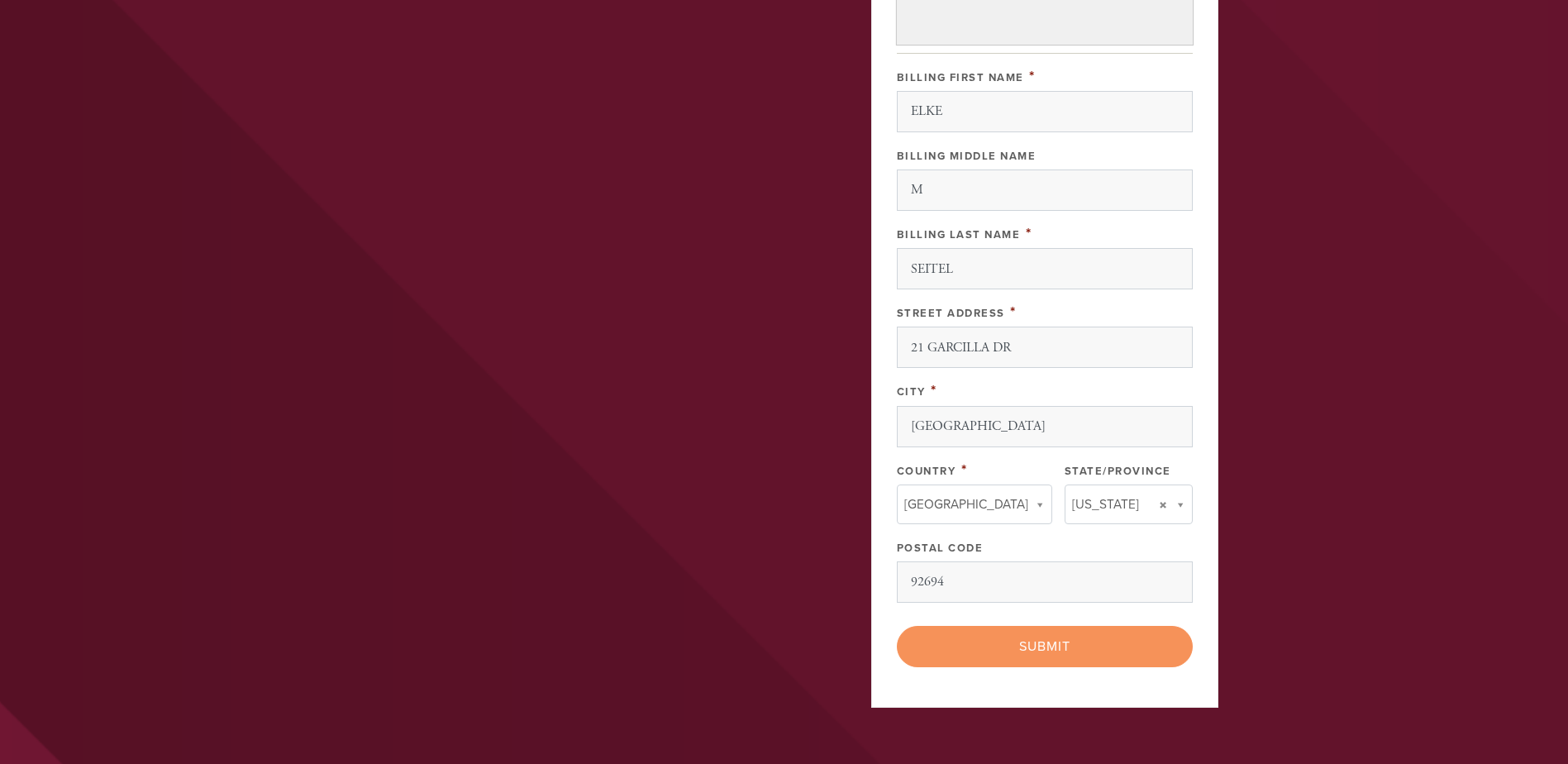
scroll to position [993, 0]
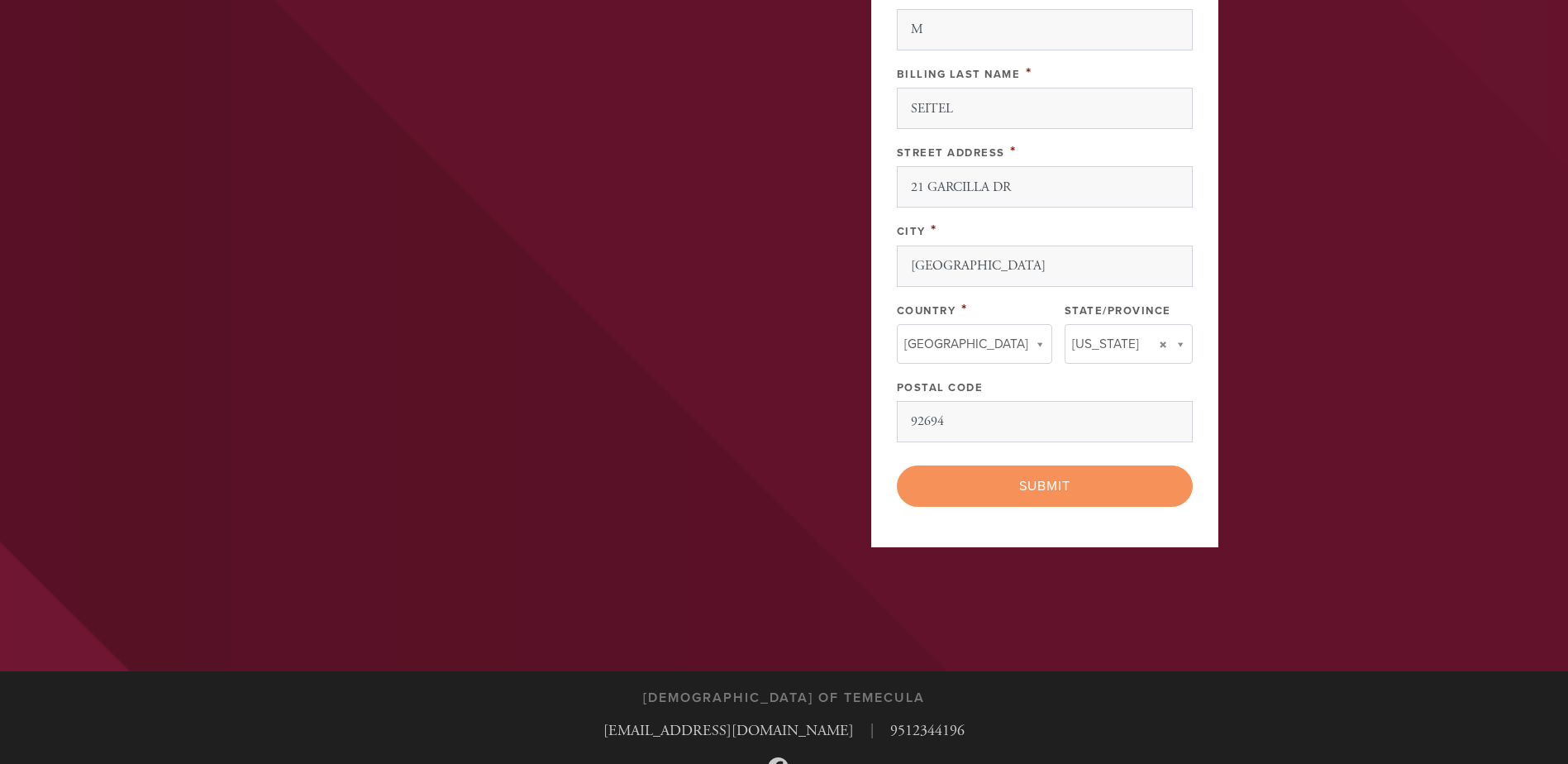
type textarea "G'mar chatima tovah"
click at [1028, 486] on div "< Previous Page Submit" at bounding box center [1044, 486] width 296 height 42
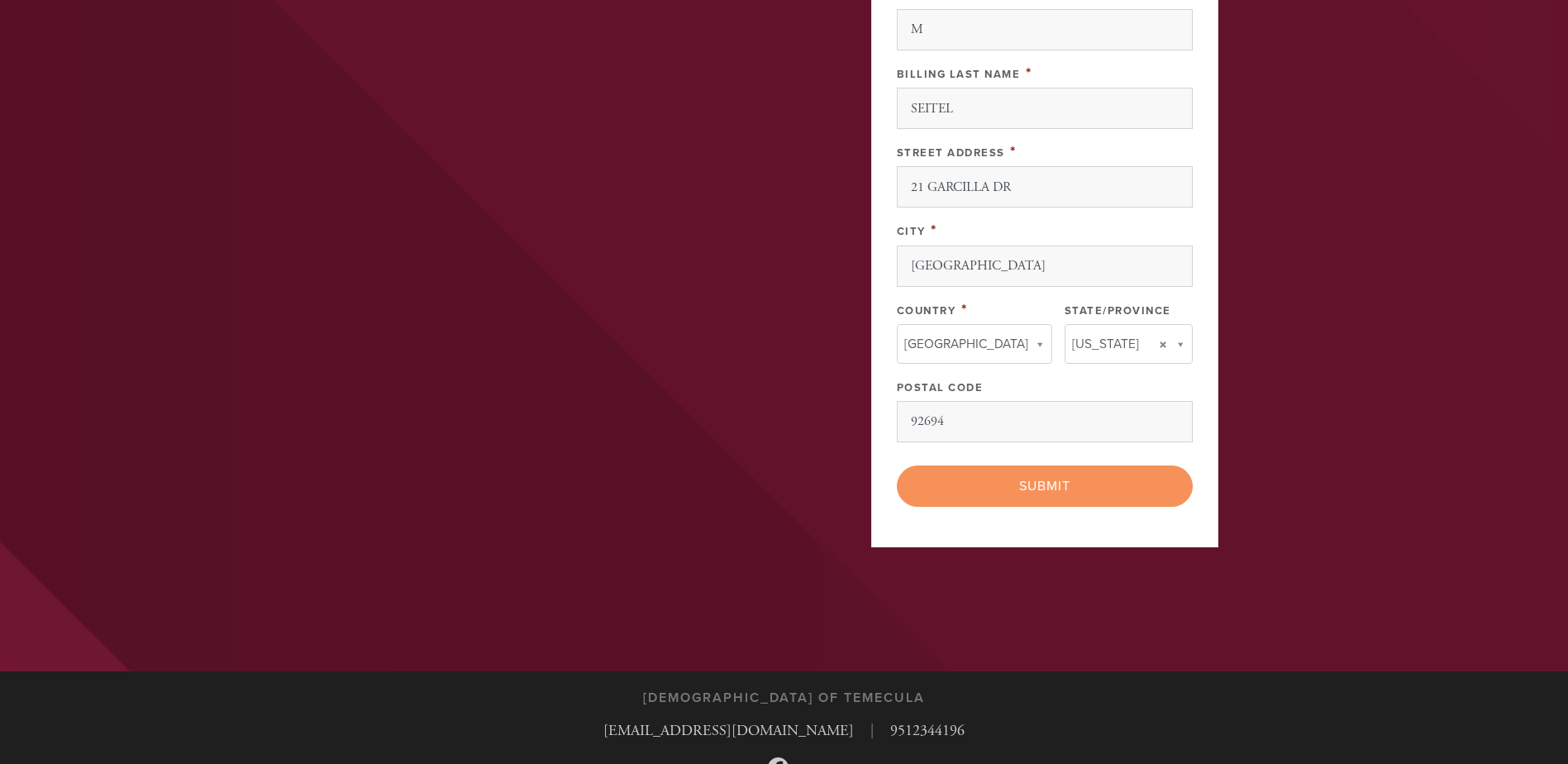
click at [1028, 486] on div "< Previous Page Submit" at bounding box center [1044, 486] width 296 height 42
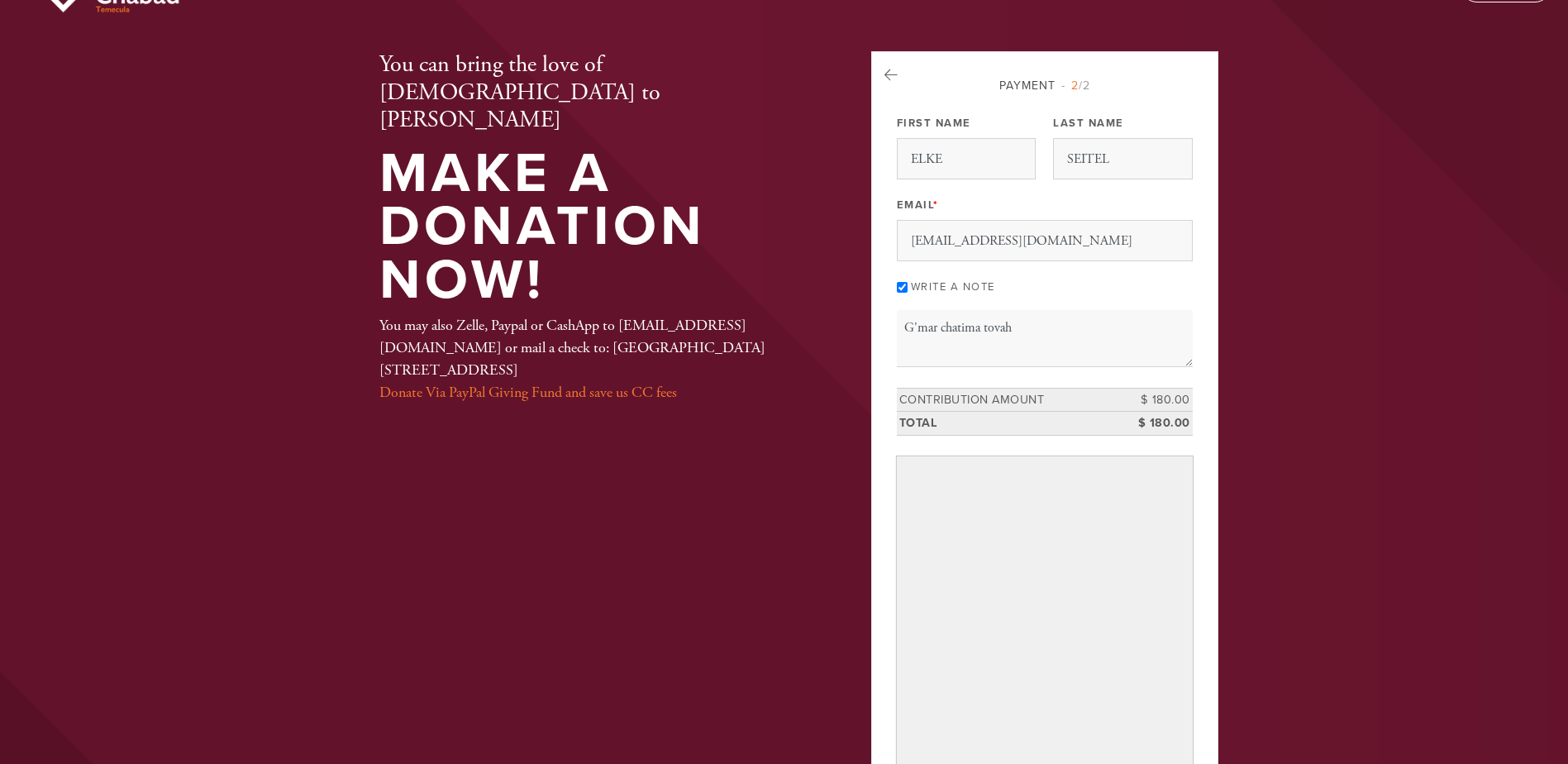
scroll to position [0, 0]
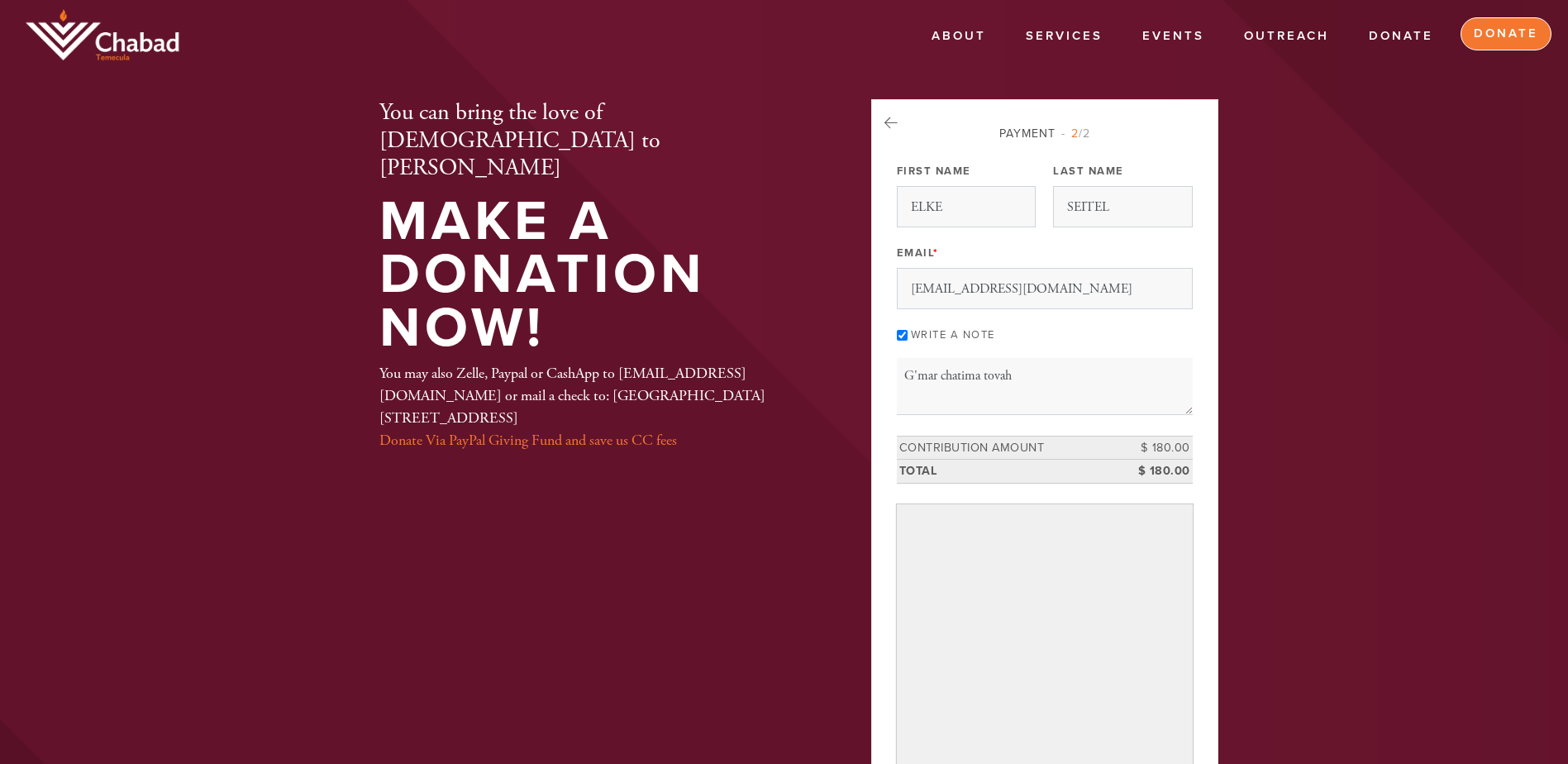
click at [1481, 26] on link "Donate" at bounding box center [1506, 33] width 91 height 33
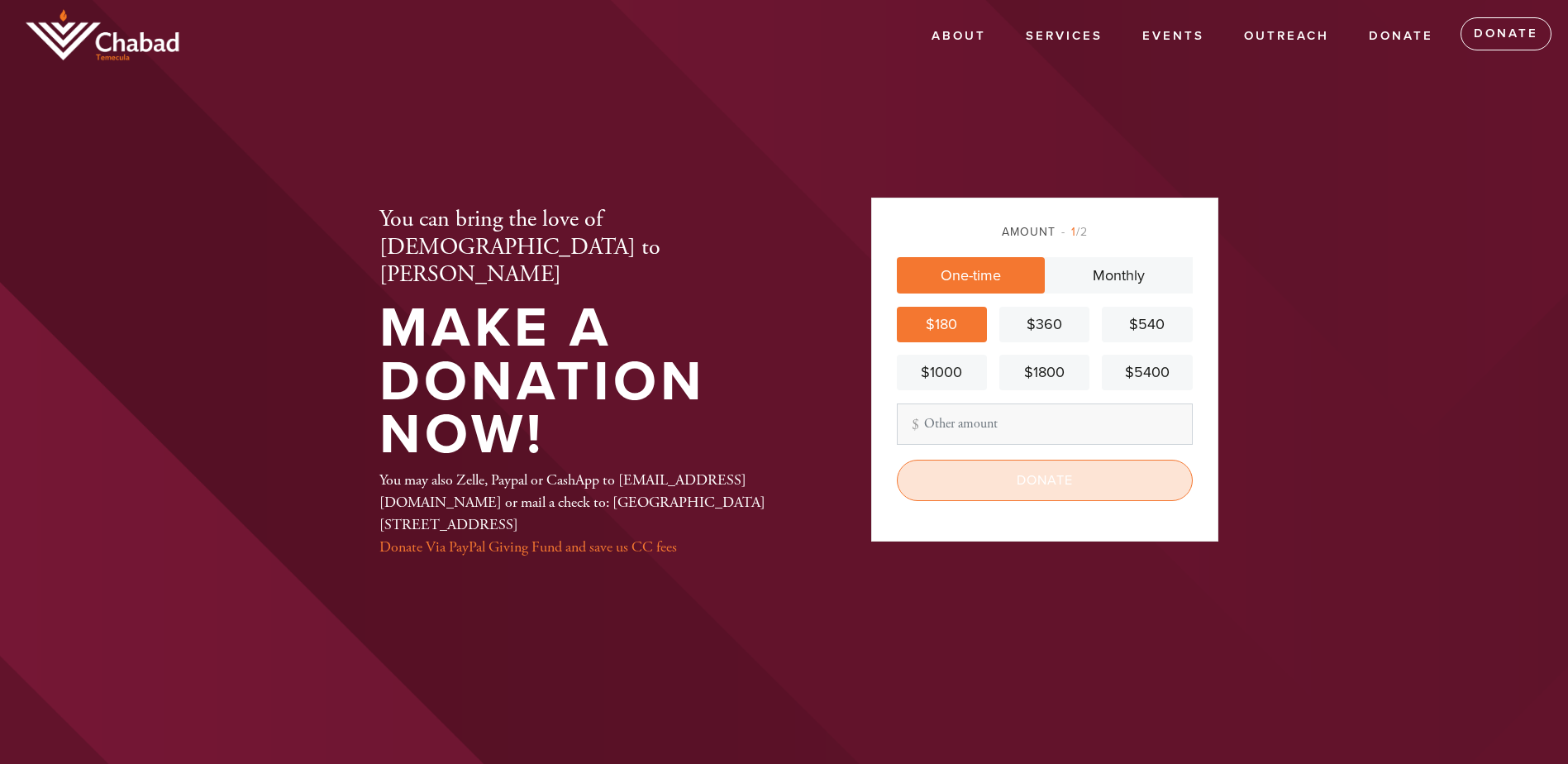
click at [1032, 491] on input "Donate" at bounding box center [1044, 481] width 296 height 42
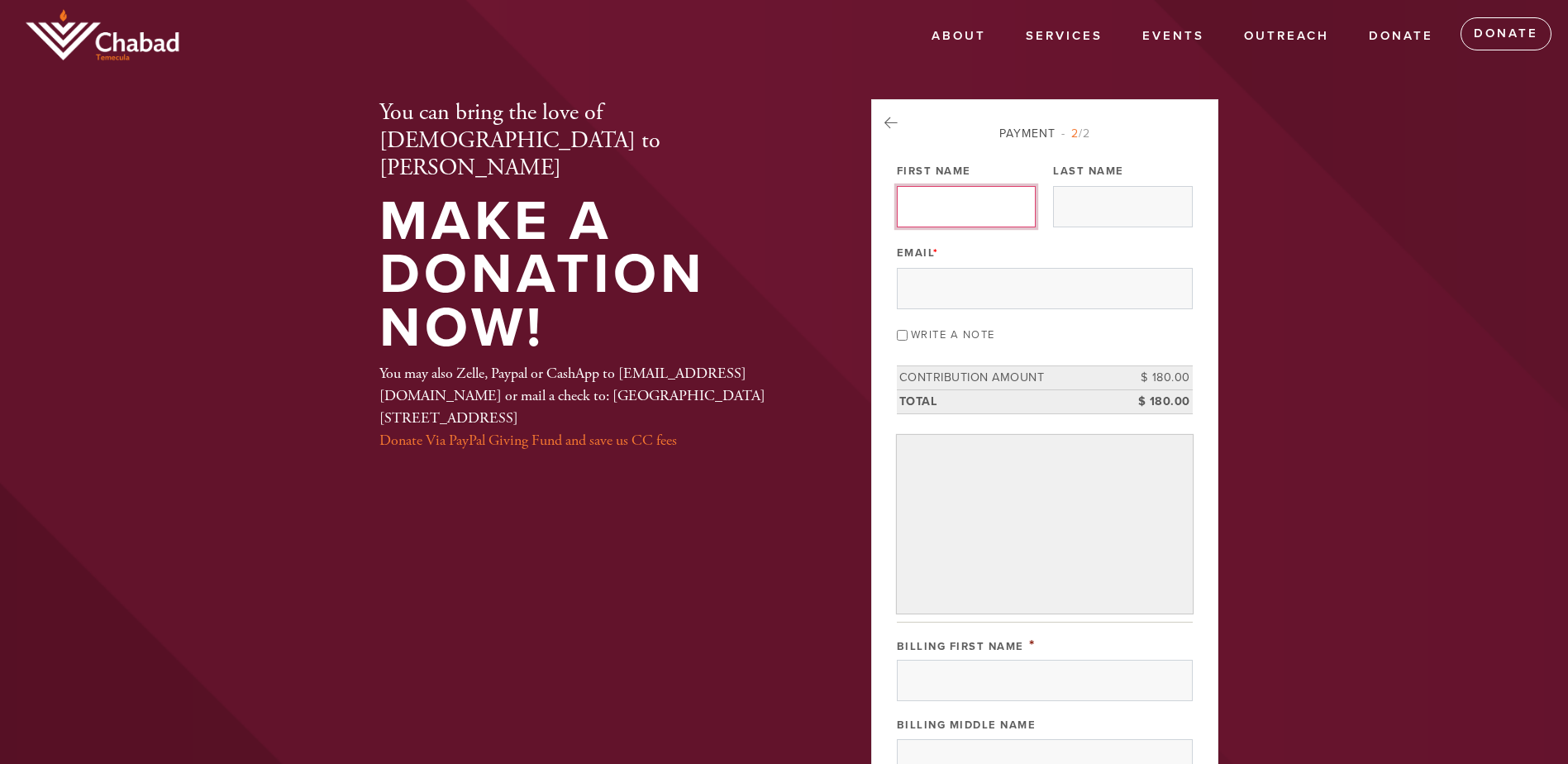
click at [923, 211] on input "First Name" at bounding box center [966, 207] width 139 height 42
click at [931, 196] on input "First Name" at bounding box center [966, 207] width 139 height 42
type input "ELKE"
type input "SEITEL"
type input "emseitel@yahoo.com"
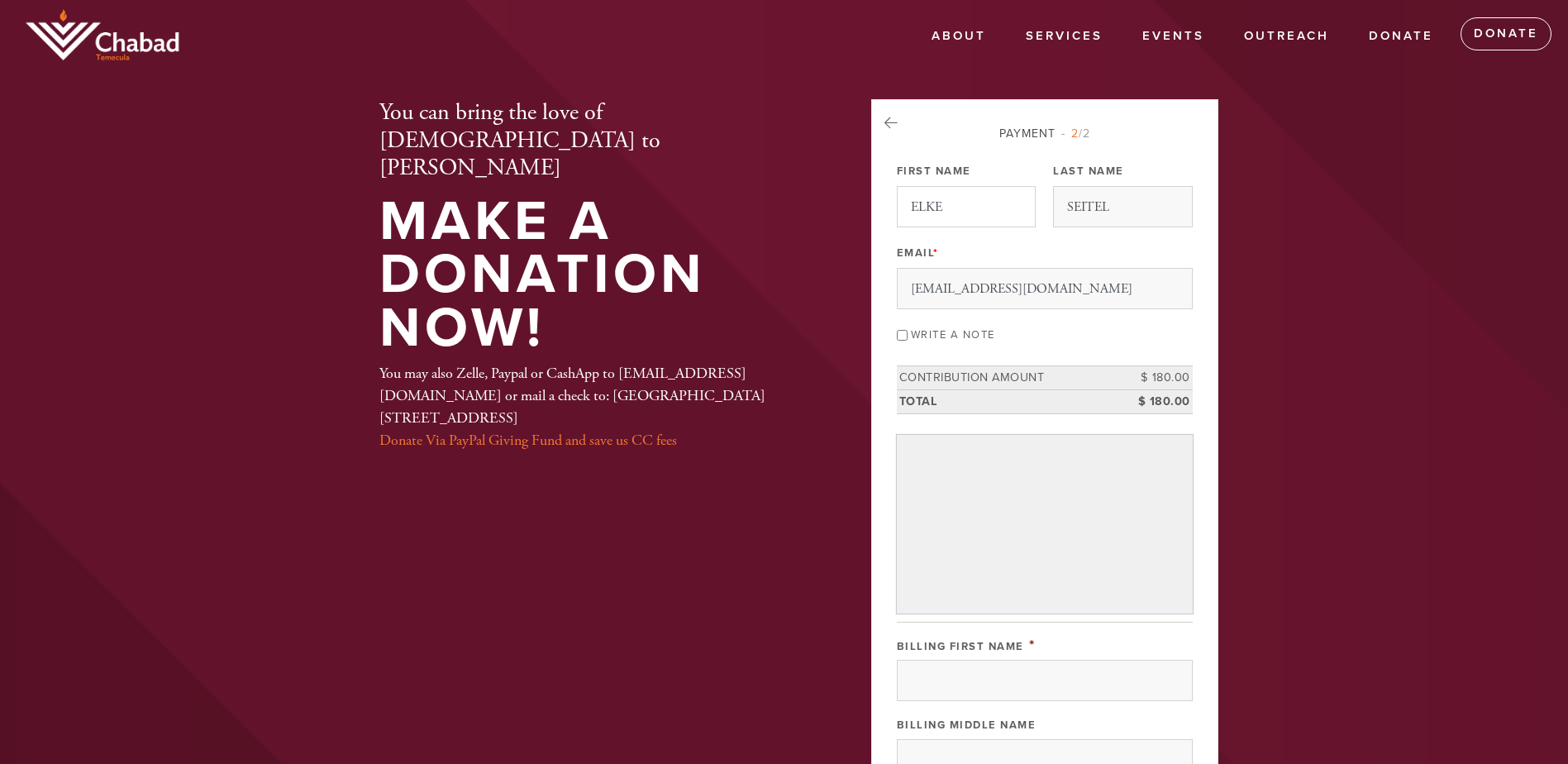
type input "ELKE"
type input "M"
type input "SEITEL"
type input "21 GARCILLA DR"
type input "RMV"
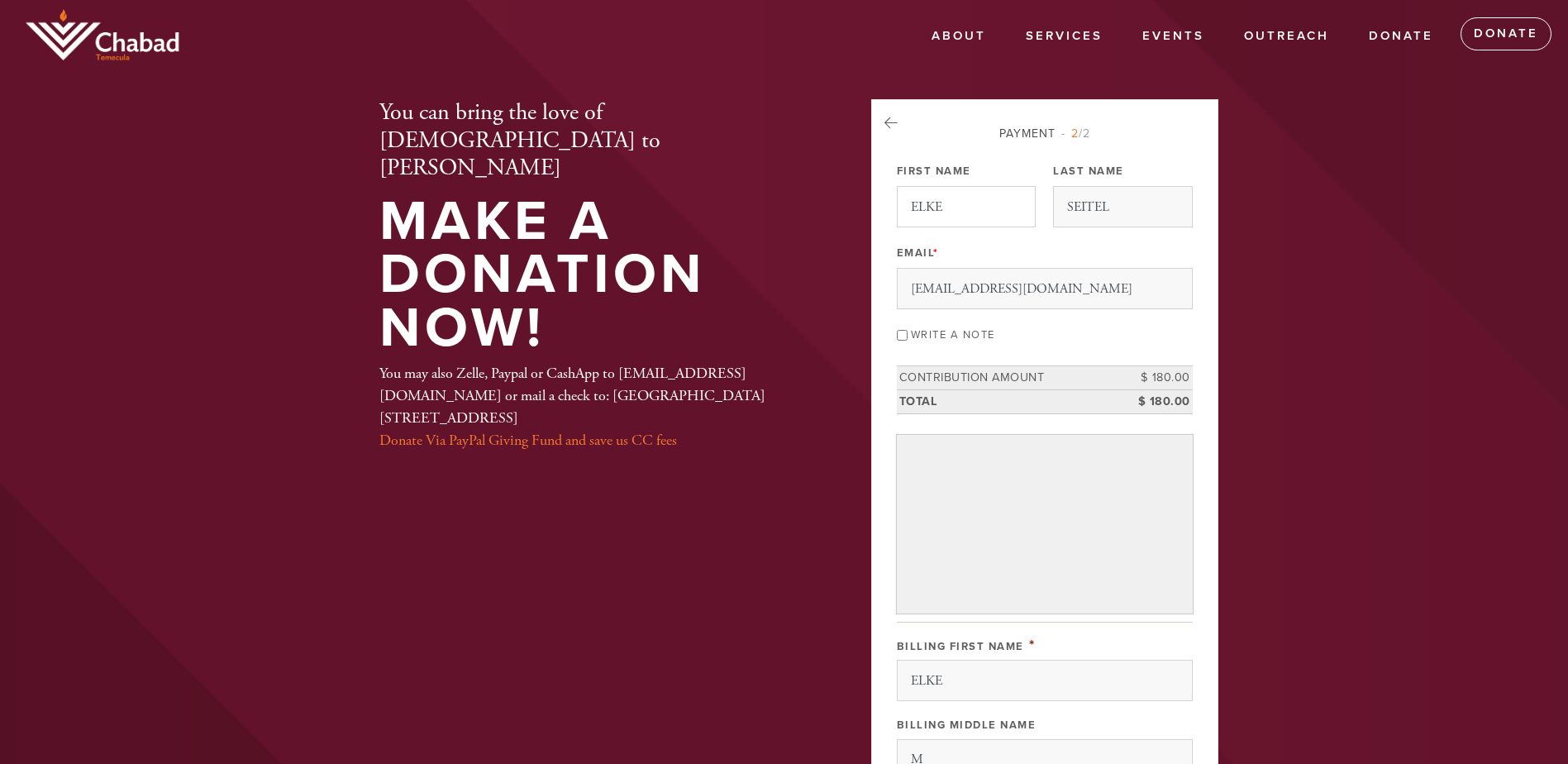
type input "United States"
type input "92694"
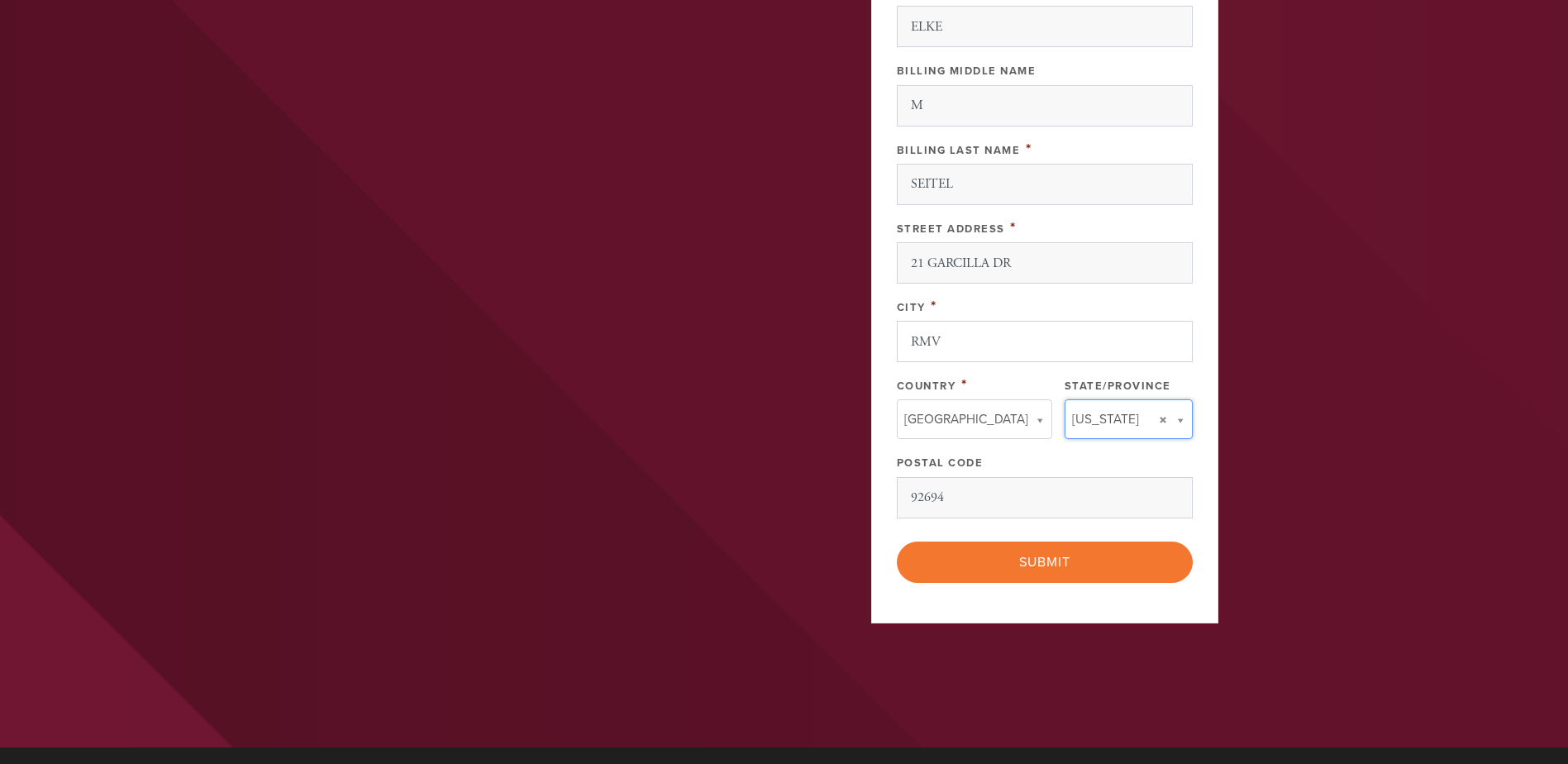
type input "United States"
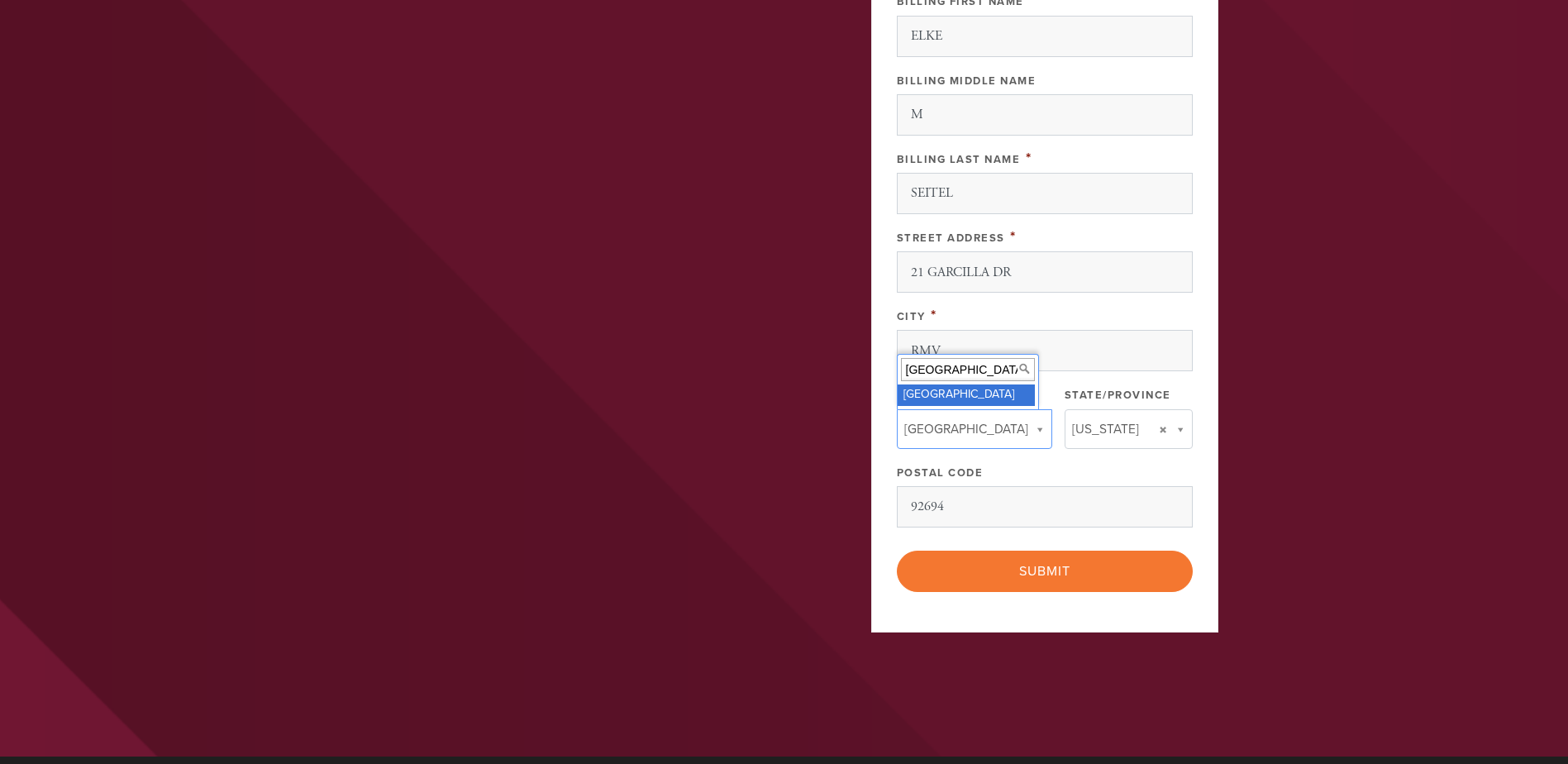
scroll to position [875, 0]
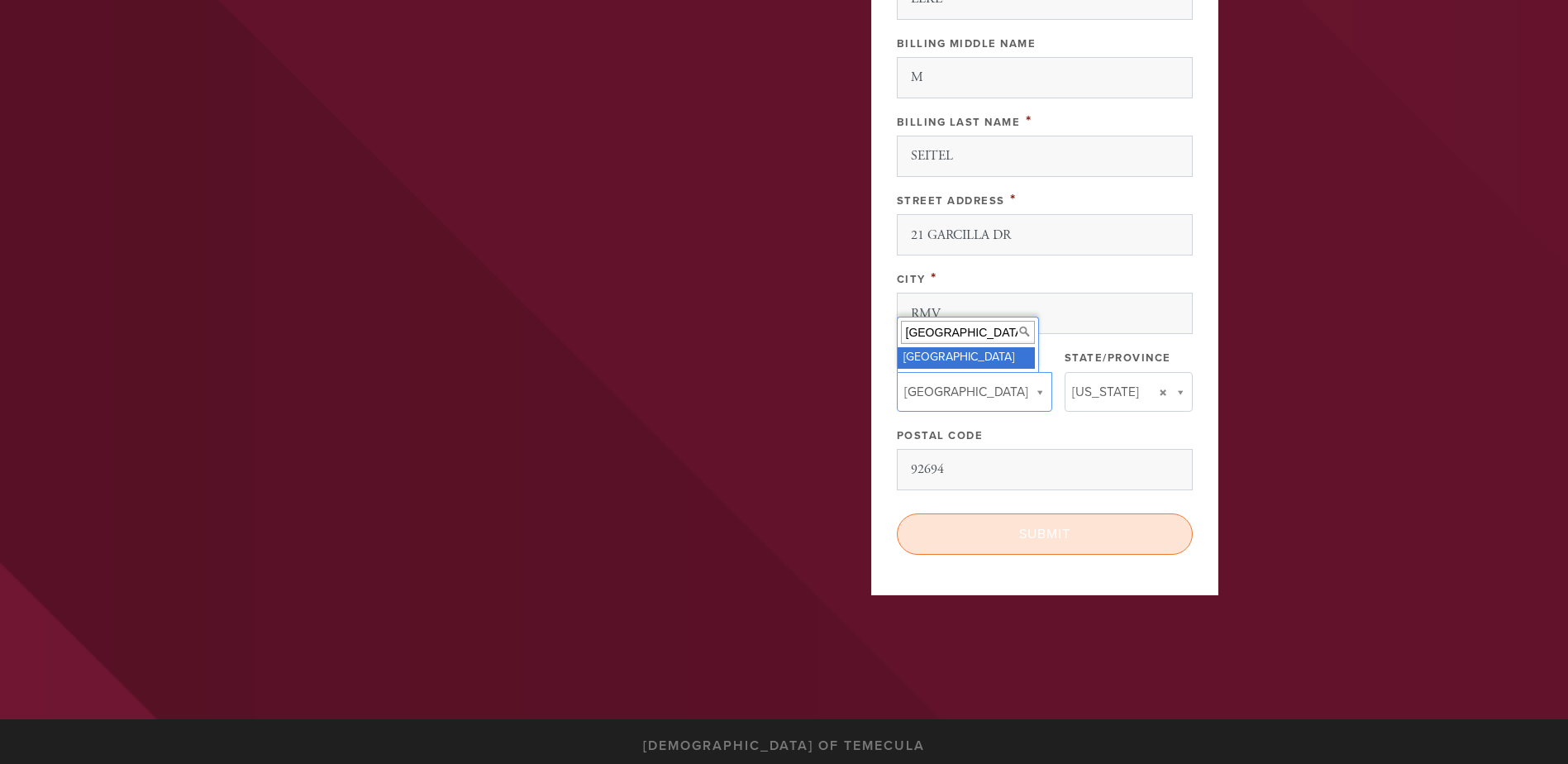
click at [1009, 537] on input "Submit" at bounding box center [1044, 534] width 296 height 42
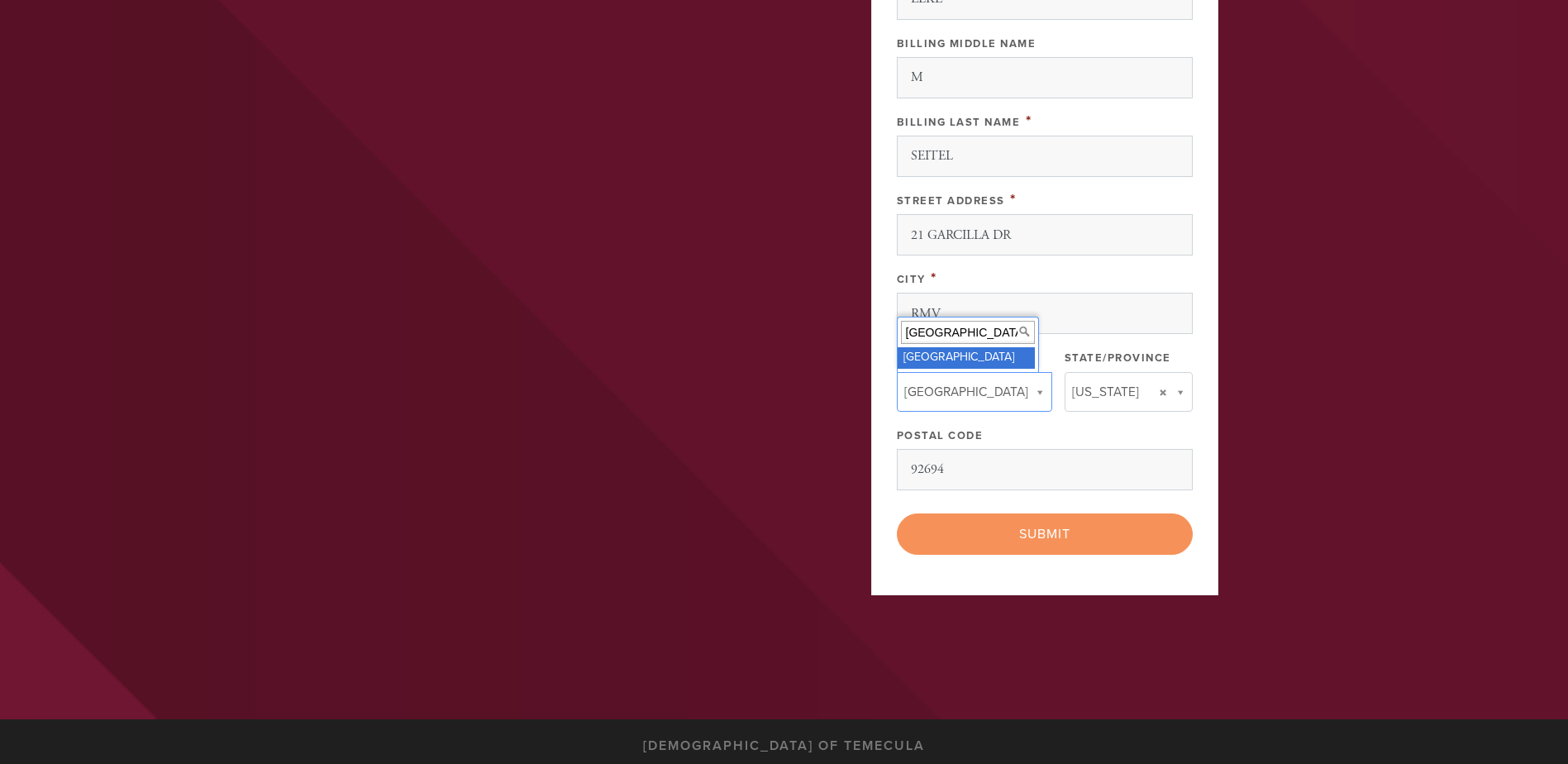
click at [1056, 542] on div "< Previous Page Submit" at bounding box center [1044, 534] width 296 height 42
click at [1029, 542] on div "< Previous Page Submit" at bounding box center [1044, 534] width 296 height 42
click at [1066, 538] on div "< Previous Page Submit" at bounding box center [1044, 534] width 296 height 42
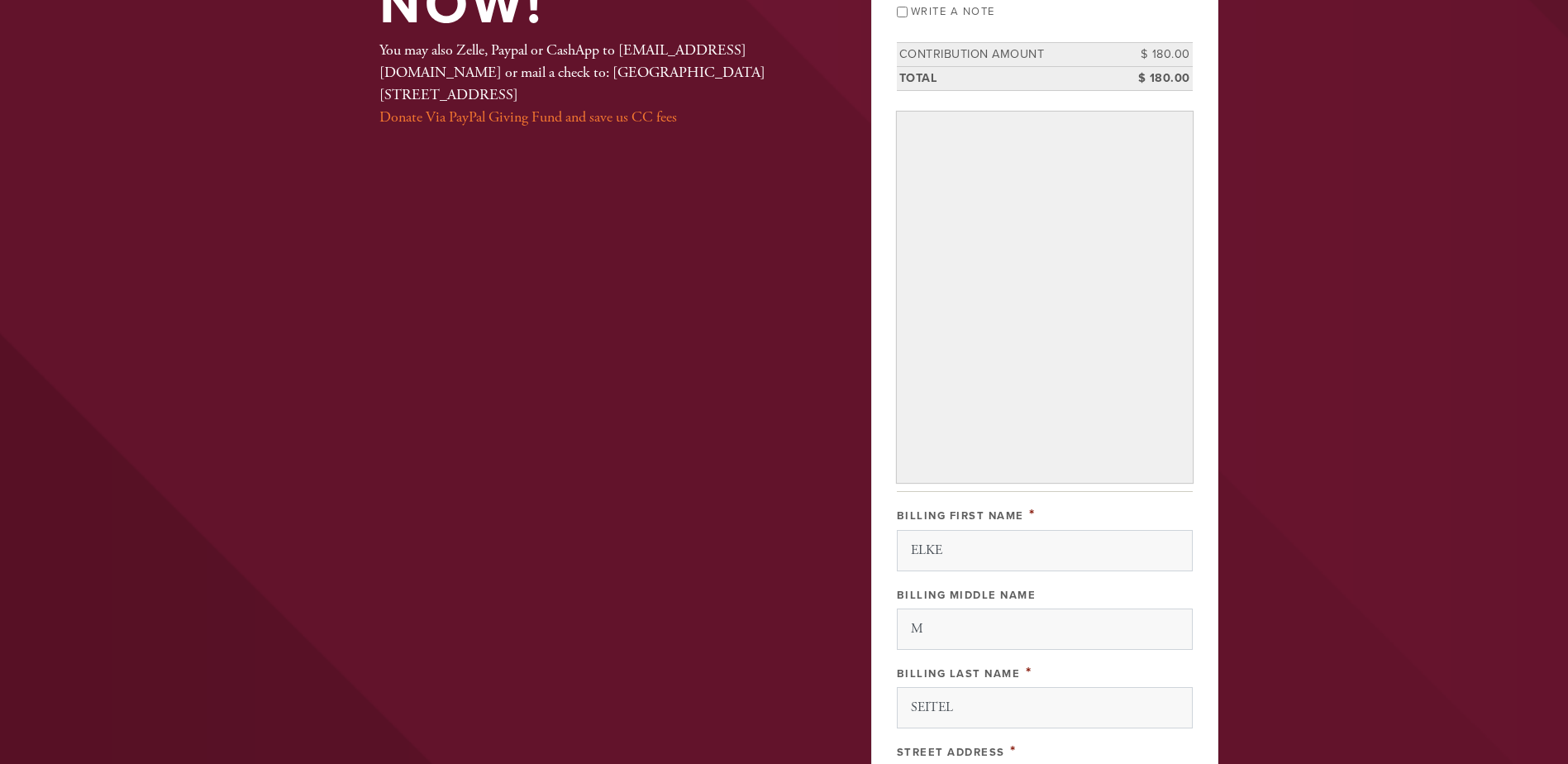
scroll to position [0, 0]
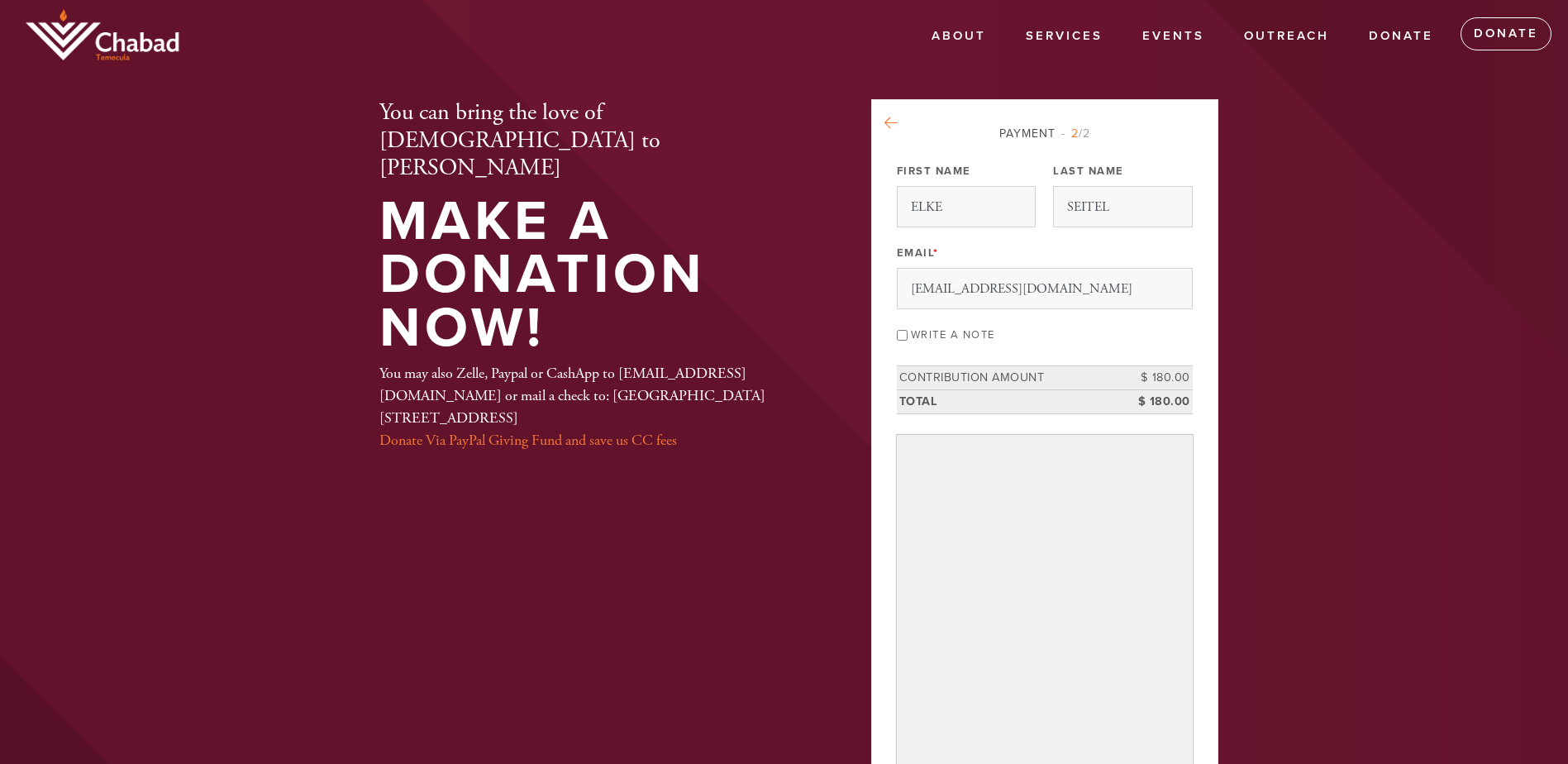
click at [889, 120] on icon at bounding box center [891, 123] width 14 height 14
